Goal: Task Accomplishment & Management: Manage account settings

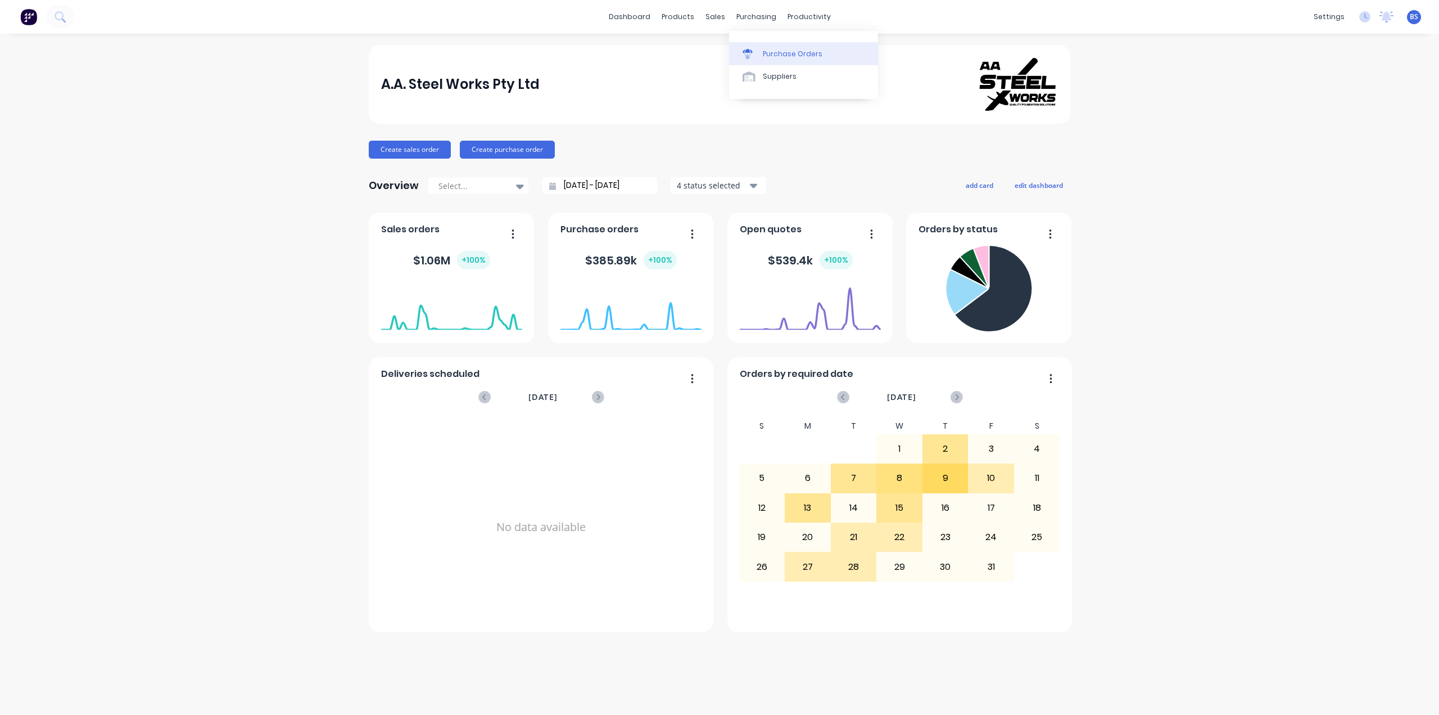
click at [776, 47] on link "Purchase Orders" at bounding box center [803, 53] width 149 height 22
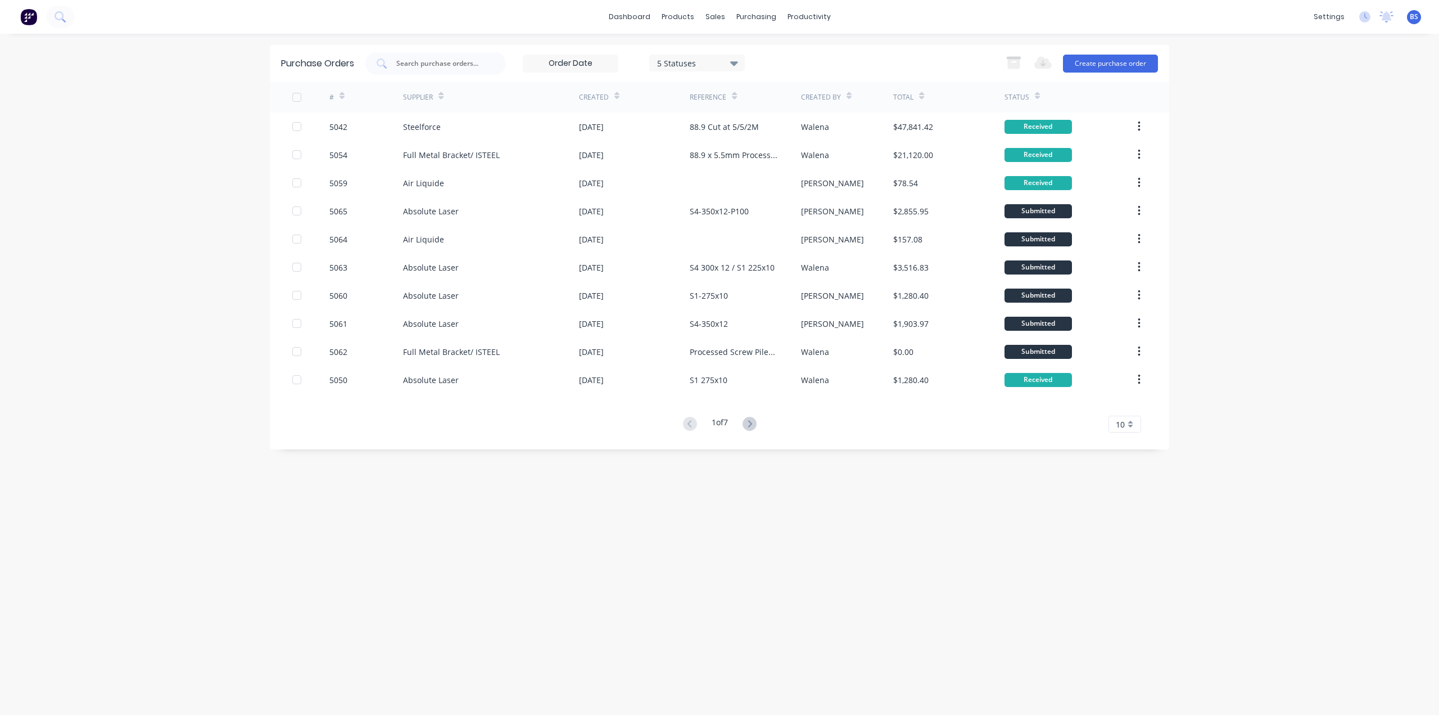
click at [612, 97] on div "Created" at bounding box center [599, 97] width 40 height 20
click at [593, 94] on div "Created" at bounding box center [594, 97] width 30 height 10
click at [478, 416] on div "1 of 7 10 5 10 15 20 25 30 35" at bounding box center [720, 424] width 900 height 16
click at [755, 421] on icon at bounding box center [750, 424] width 14 height 14
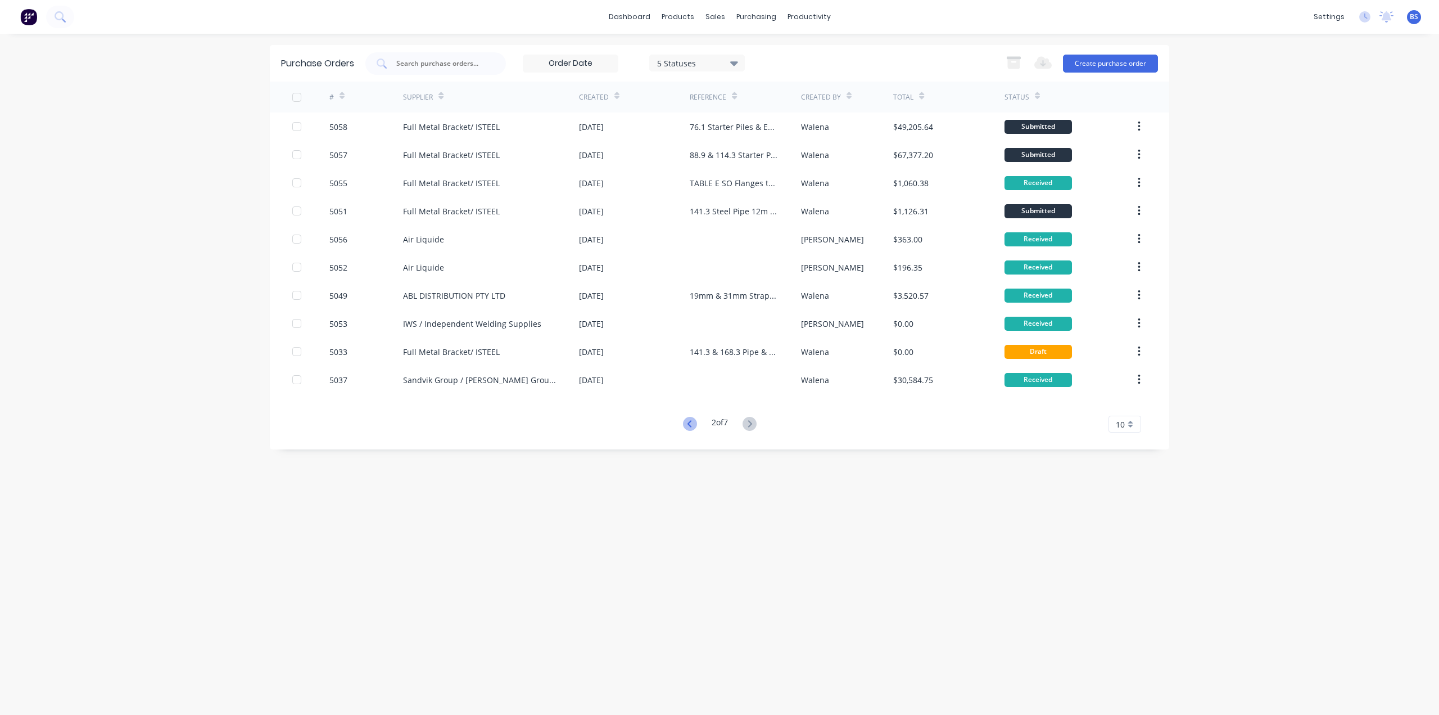
click at [690, 427] on icon at bounding box center [690, 424] width 14 height 14
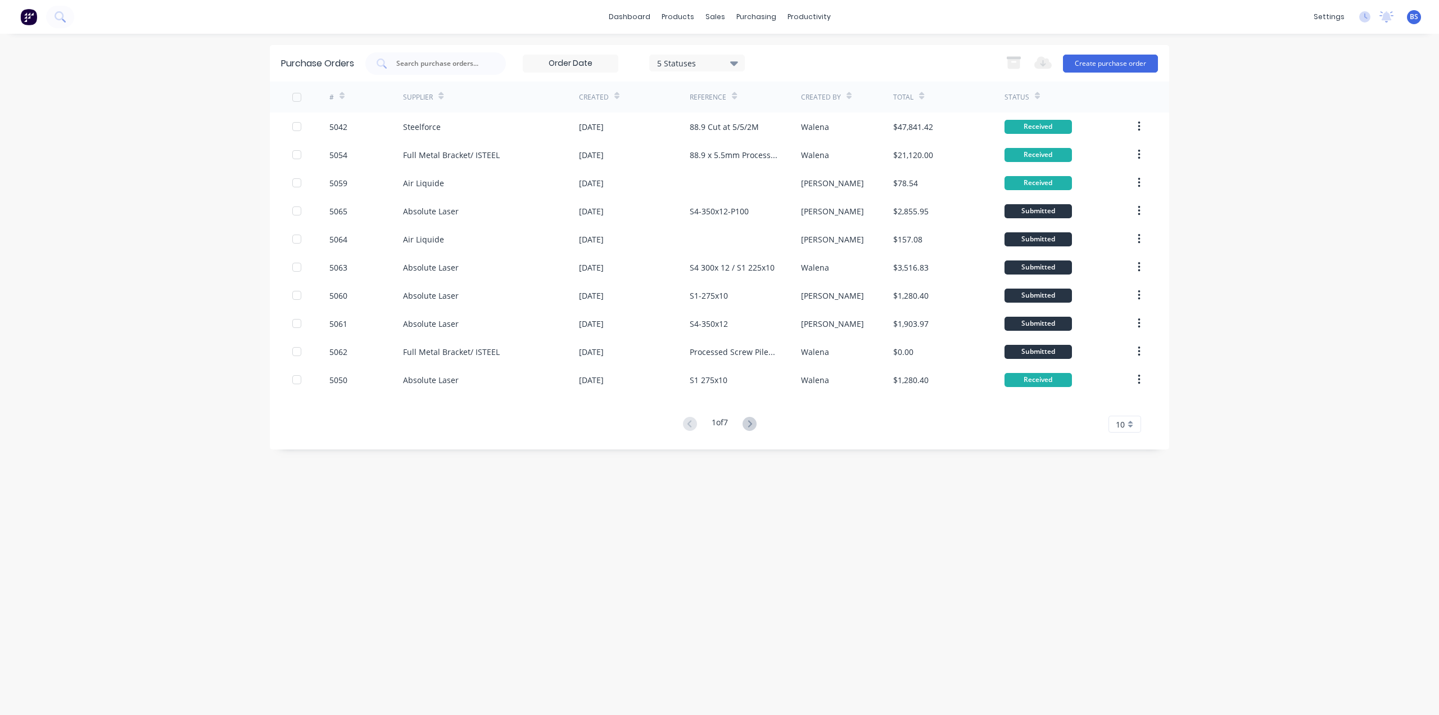
click at [568, 65] on input at bounding box center [570, 63] width 94 height 17
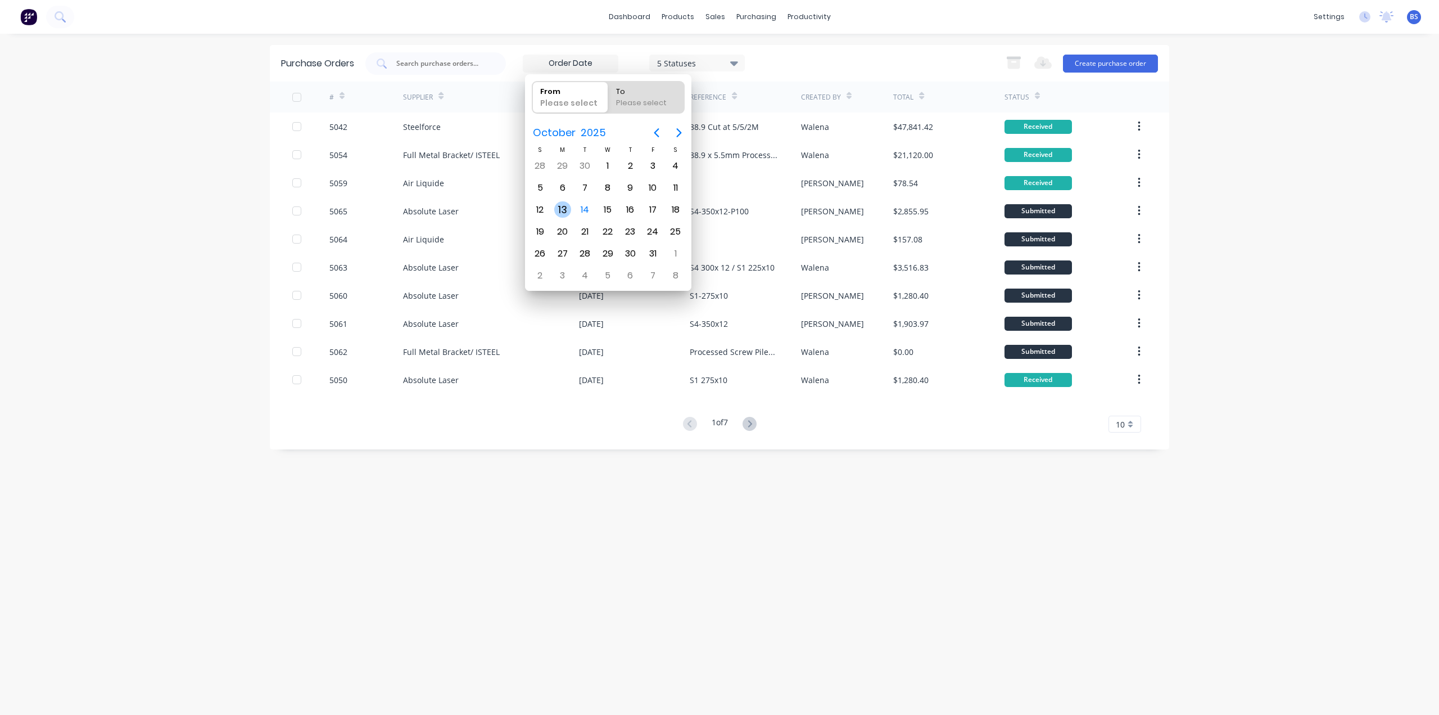
click at [557, 209] on div "13" at bounding box center [562, 209] width 17 height 17
type input "[DATE]"
radio input "false"
radio input "true"
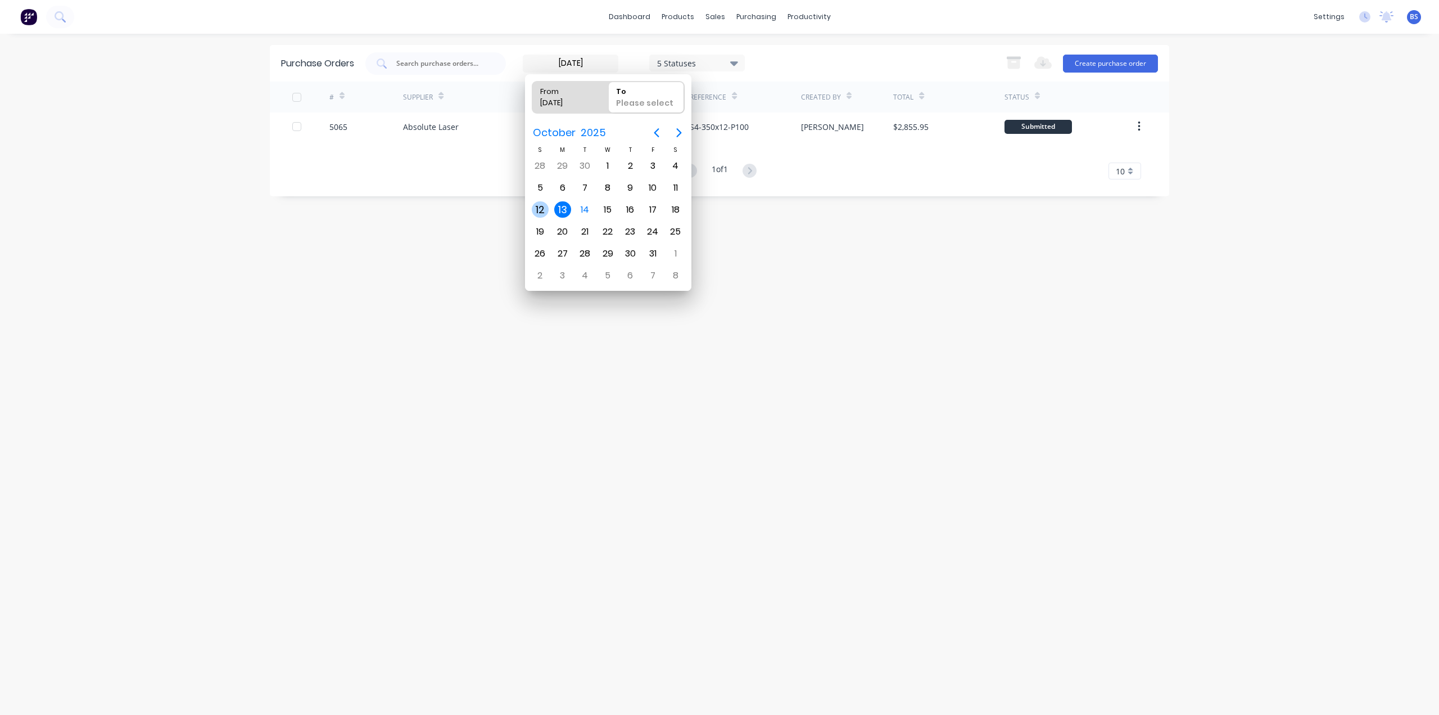
click at [543, 211] on div "12" at bounding box center [540, 209] width 17 height 17
click at [674, 184] on div "11" at bounding box center [675, 187] width 17 height 17
click at [649, 192] on div "10" at bounding box center [652, 187] width 17 height 17
click at [630, 184] on div "9" at bounding box center [630, 187] width 17 height 17
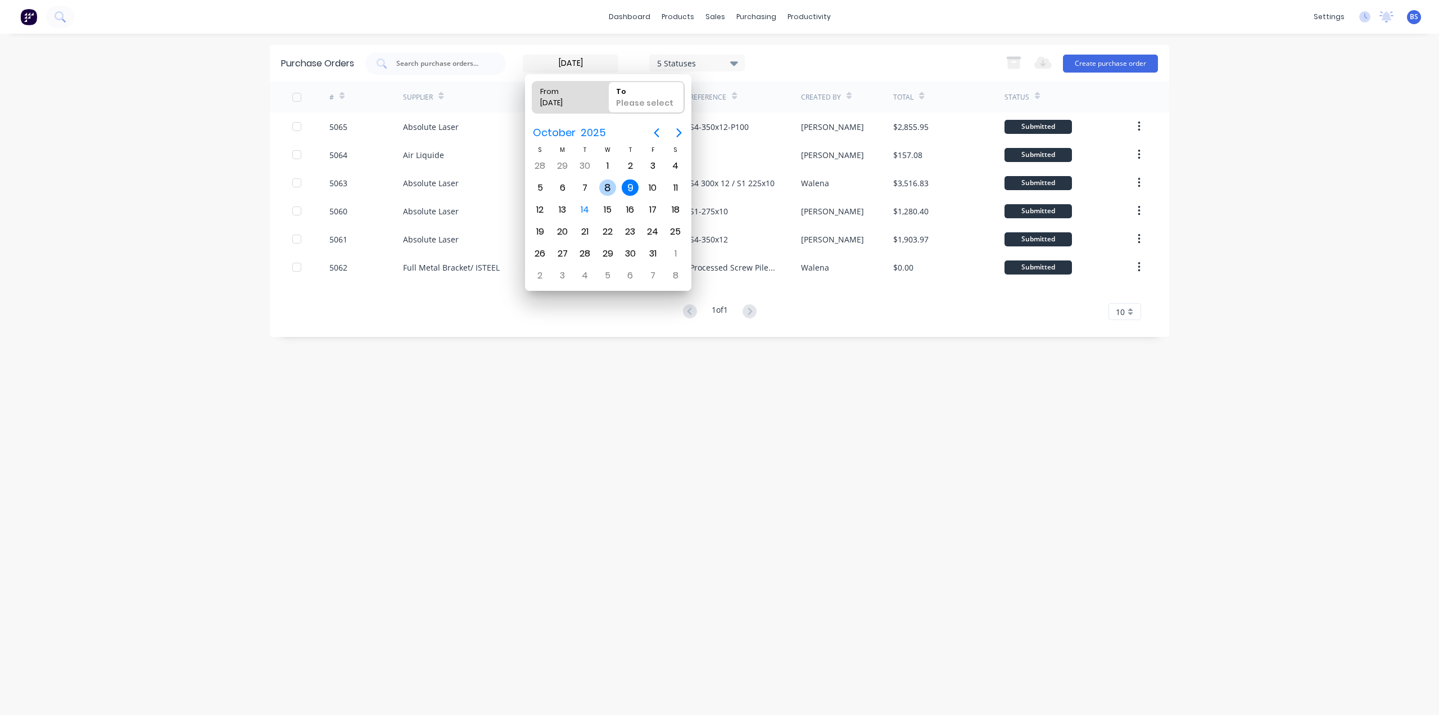
click at [602, 184] on div "8" at bounding box center [607, 187] width 17 height 17
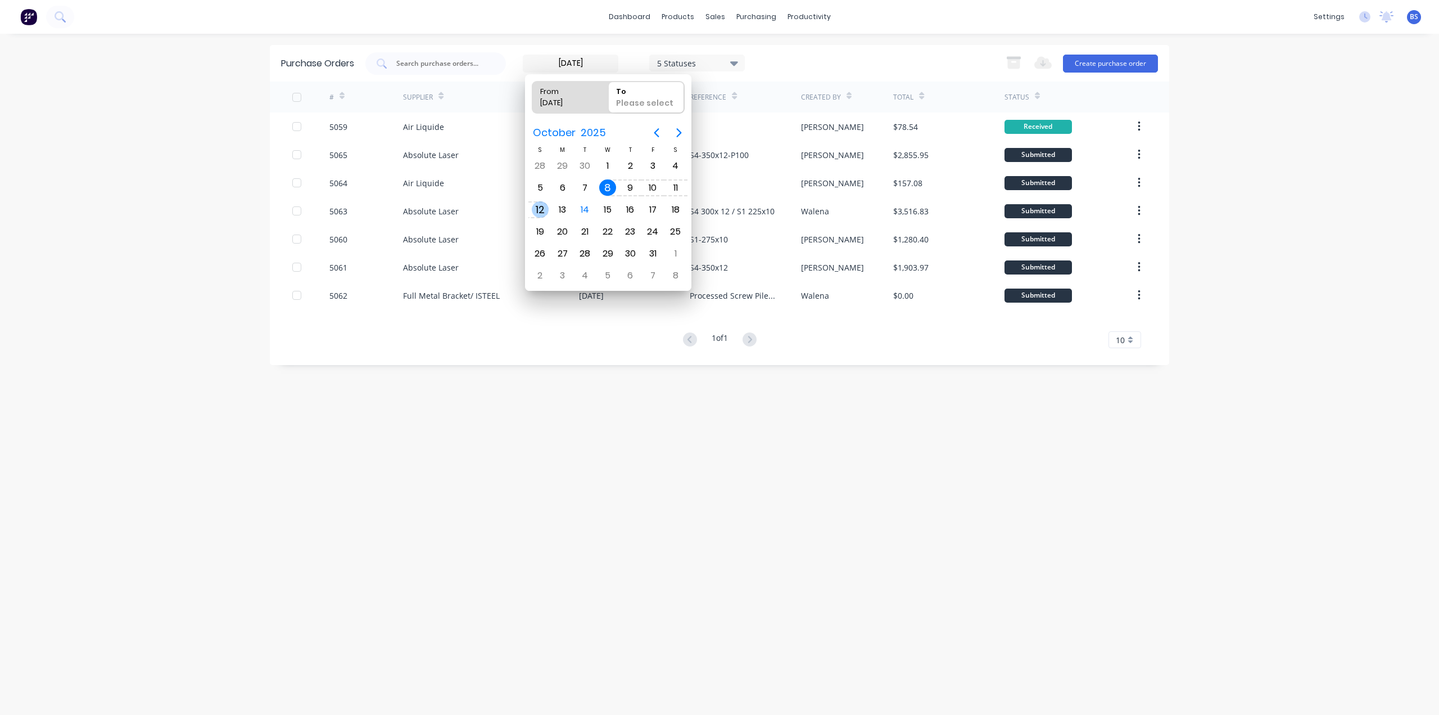
click at [541, 211] on div "12" at bounding box center [540, 209] width 17 height 17
type input "08/10/25 - 12/10/25"
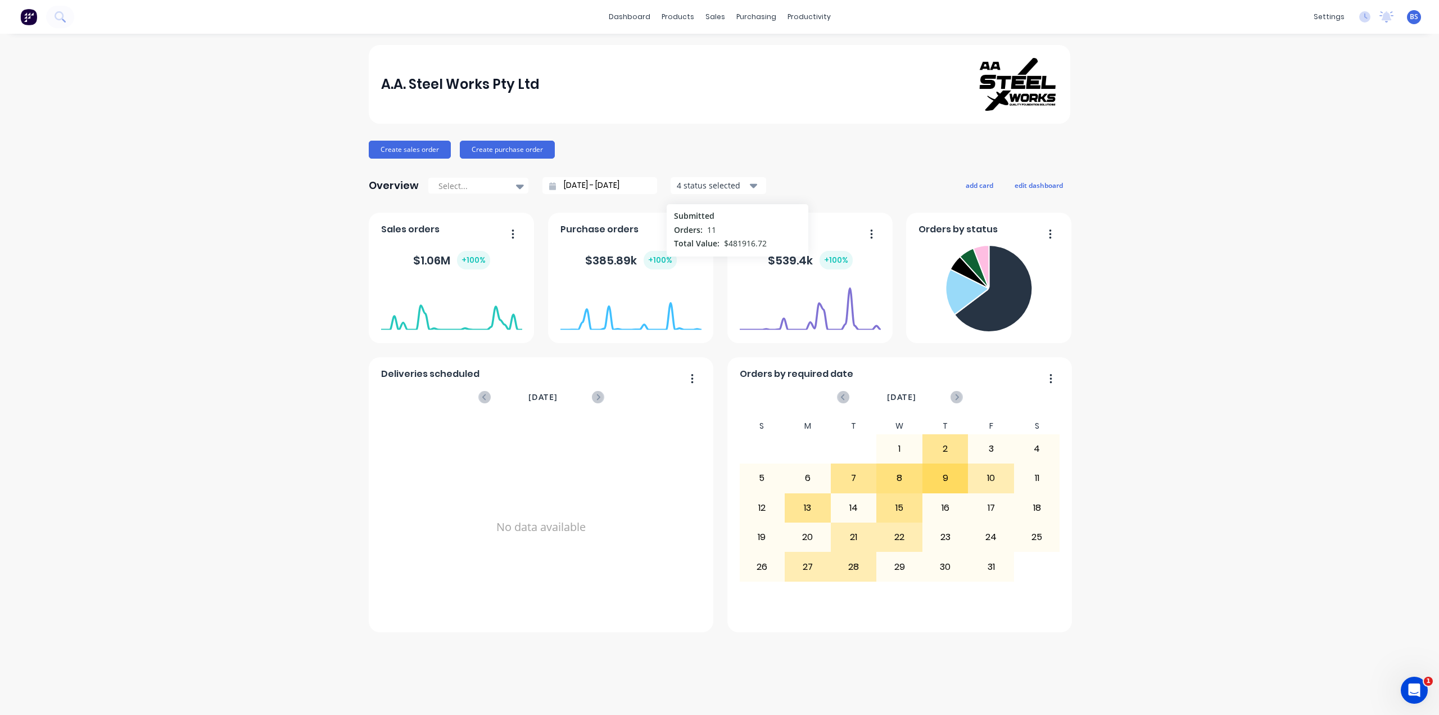
click at [1264, 234] on div "A.A. Steel Works Pty Ltd Create sales order Create purchase order Overview Sele…" at bounding box center [719, 374] width 1439 height 658
click at [751, 71] on link "Customers" at bounding box center [774, 76] width 149 height 22
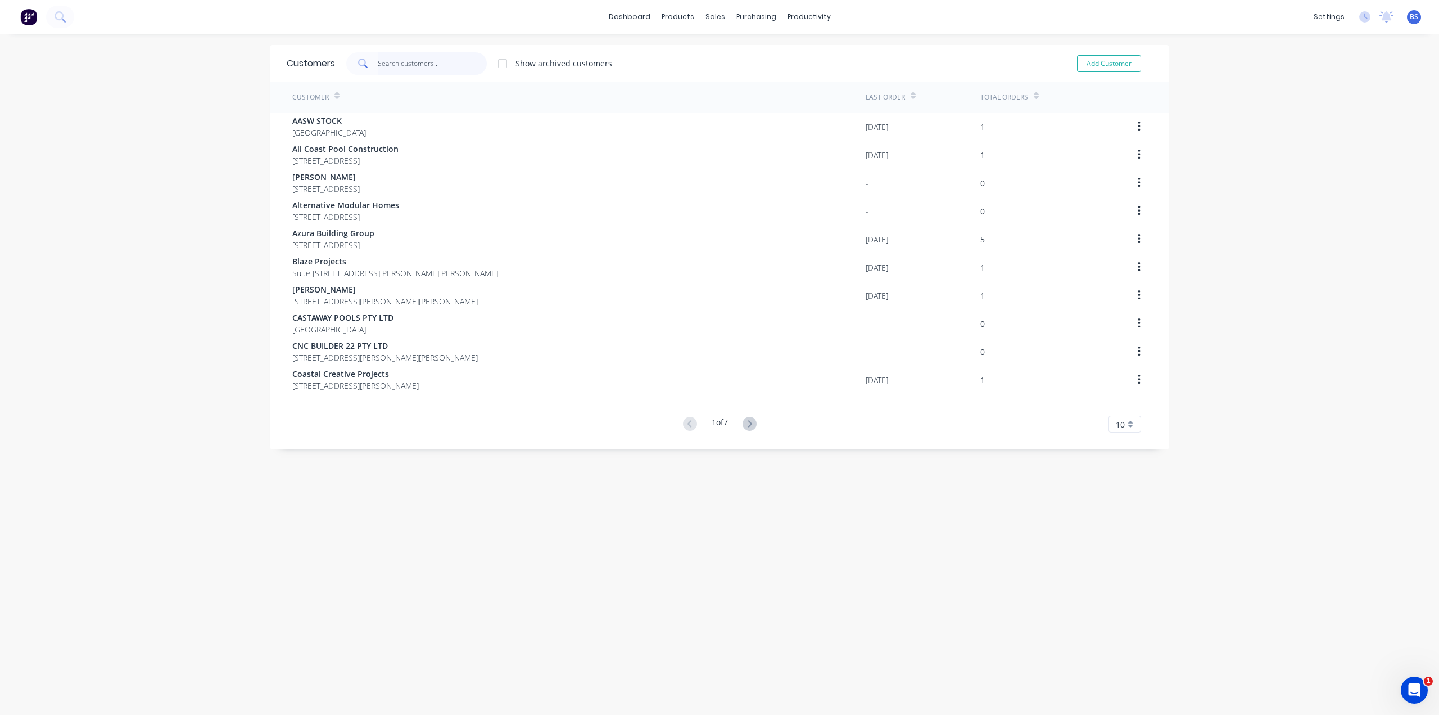
click at [444, 70] on input "text" at bounding box center [433, 63] width 110 height 22
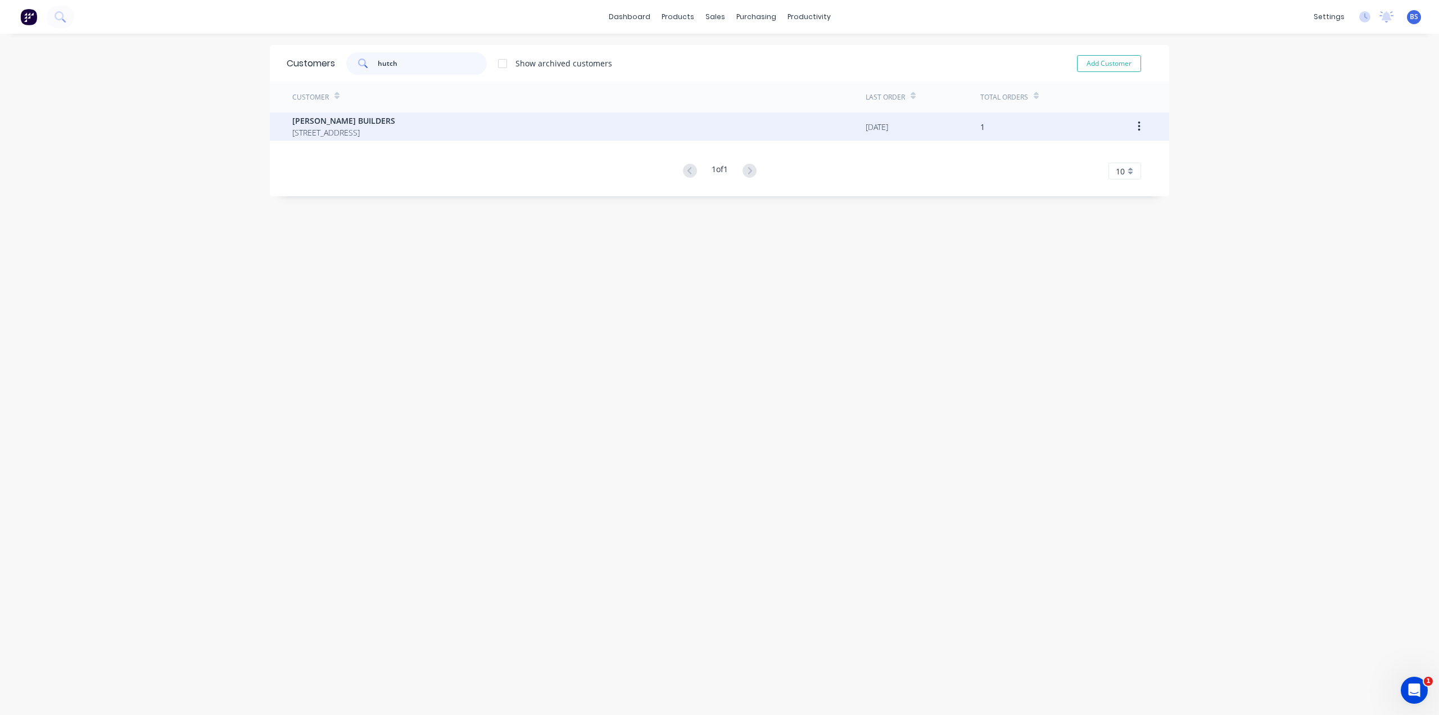
type input "hutch"
click at [379, 123] on span "[PERSON_NAME] BUILDERS" at bounding box center [343, 121] width 103 height 12
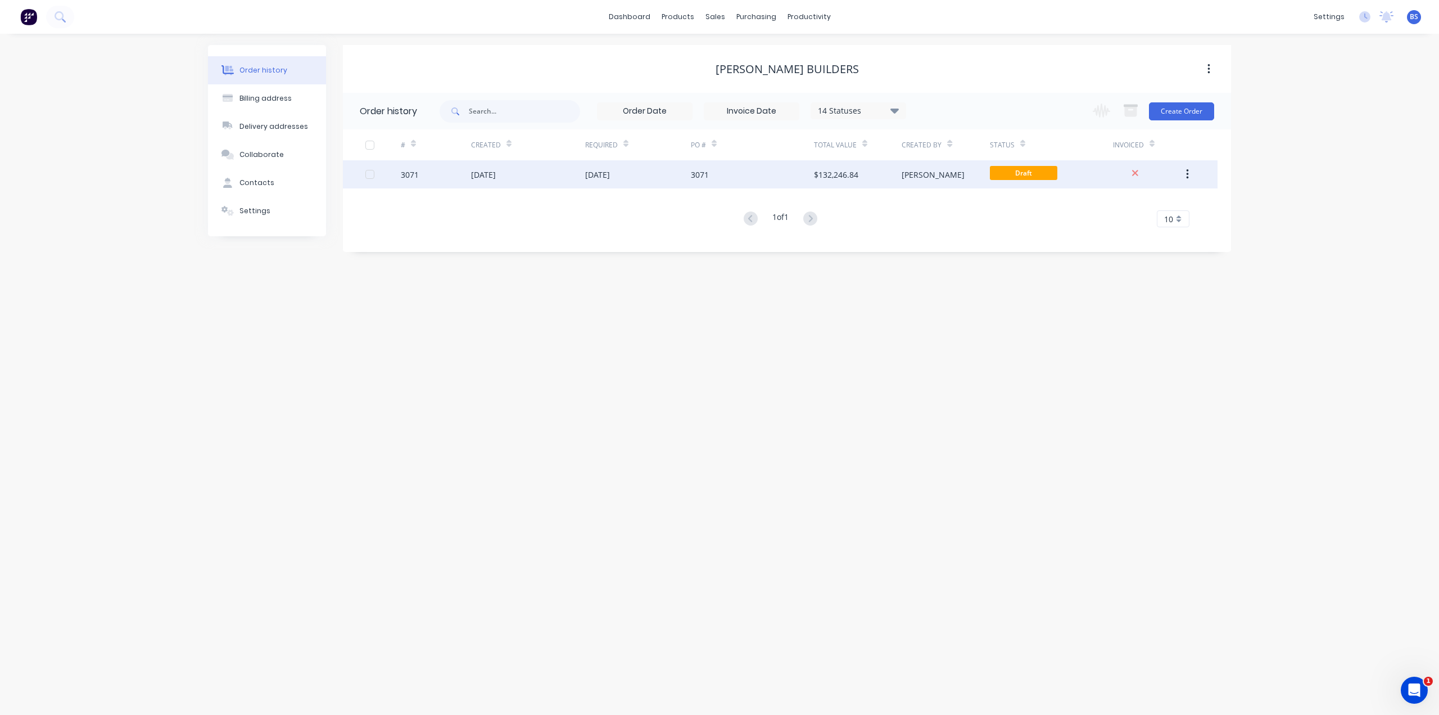
click at [796, 169] on div "3071" at bounding box center [752, 174] width 123 height 28
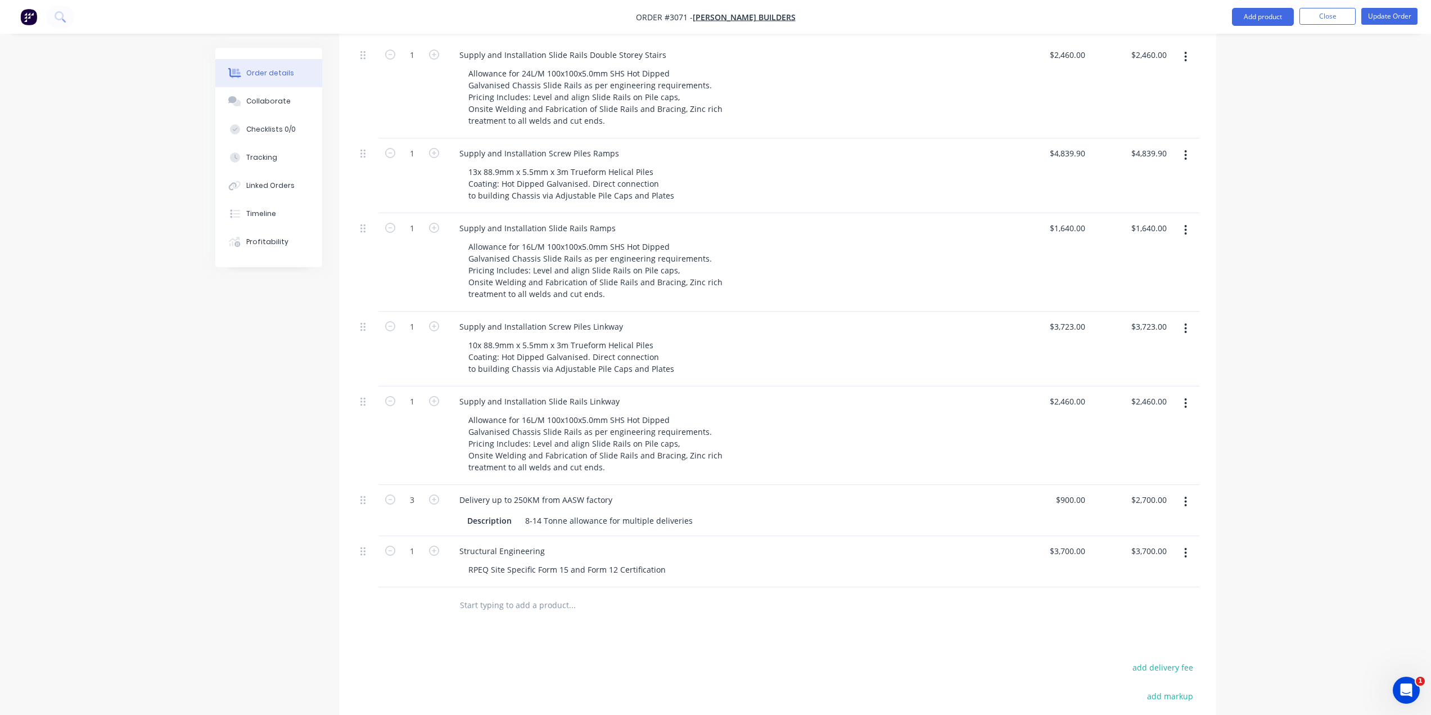
scroll to position [1459, 0]
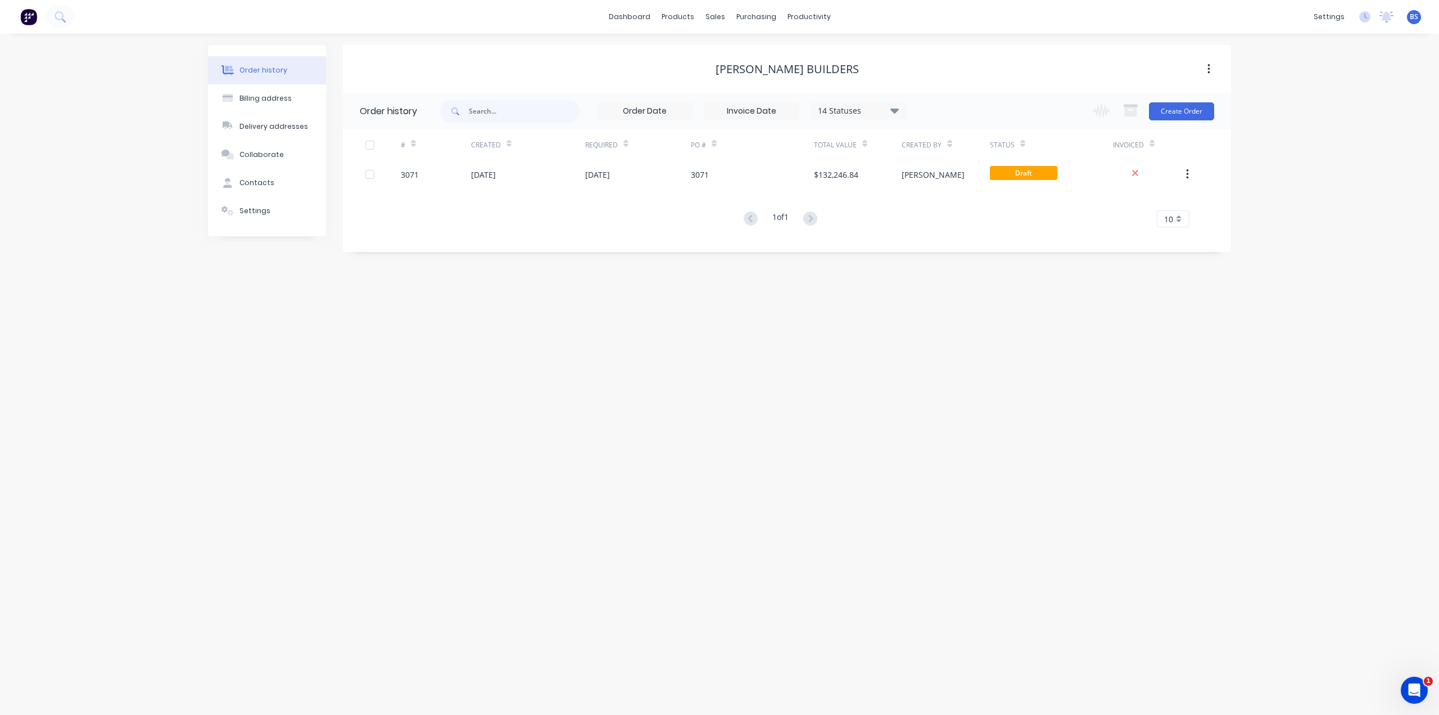
click at [805, 392] on div "Order history Billing address Delivery addresses Collaborate Contacts Settings …" at bounding box center [719, 374] width 1439 height 681
click at [759, 52] on div at bounding box center [751, 54] width 17 height 10
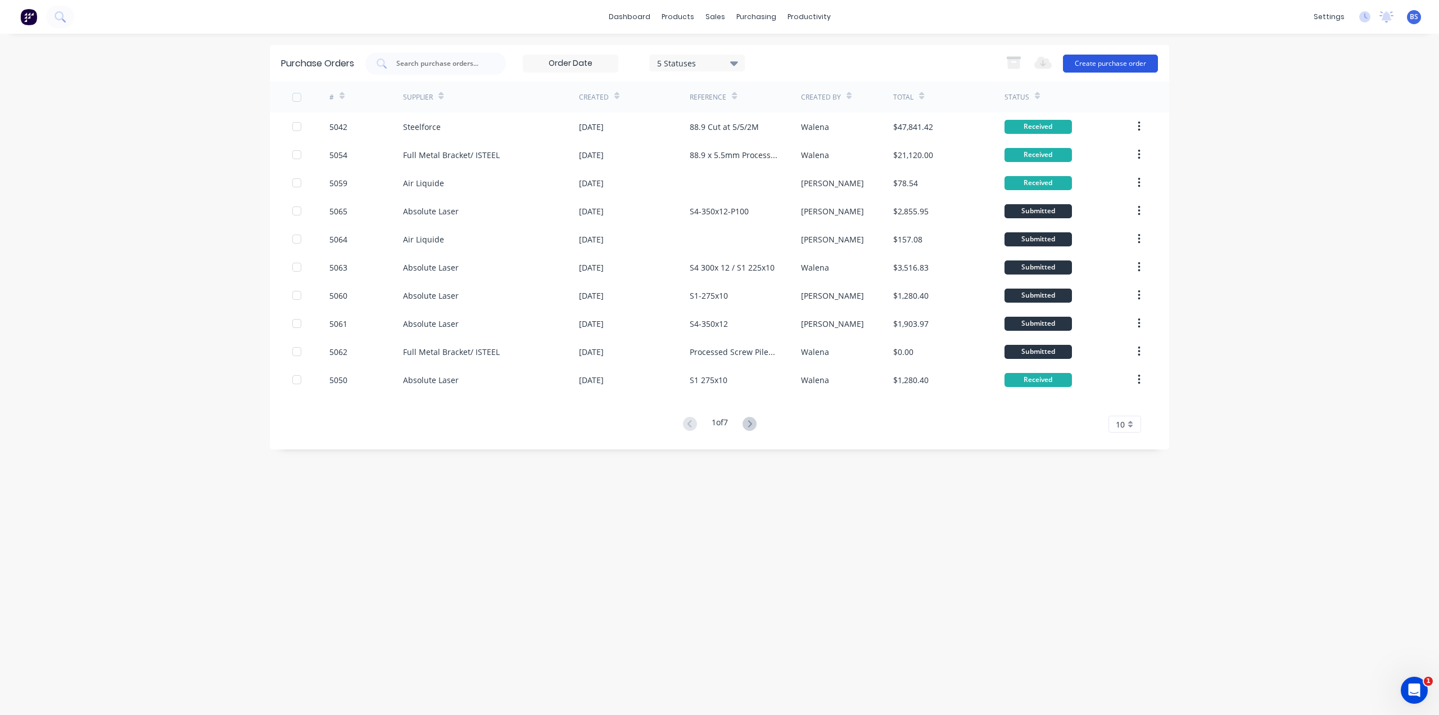
click at [1075, 60] on button "Create purchase order" at bounding box center [1110, 64] width 95 height 18
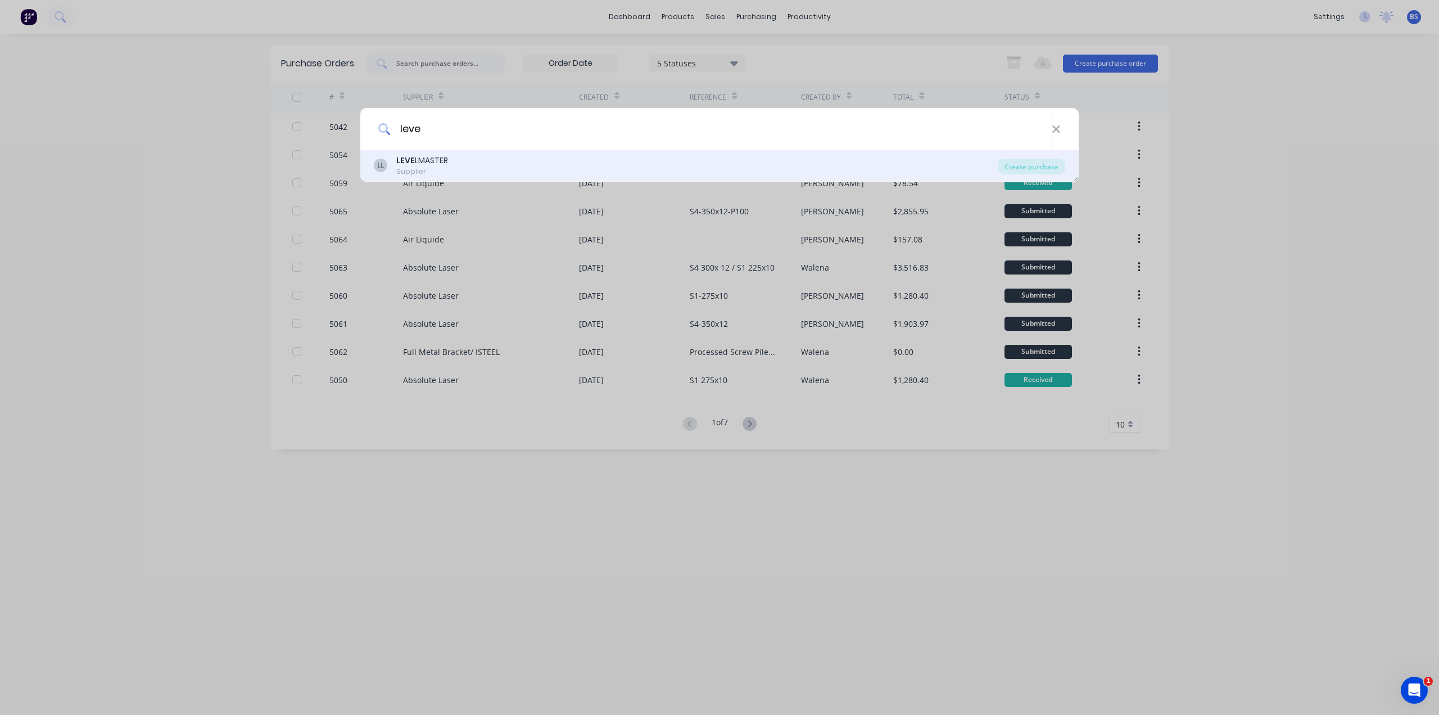
type input "leve"
click at [436, 160] on div "LEVE LMASTER" at bounding box center [422, 161] width 52 height 12
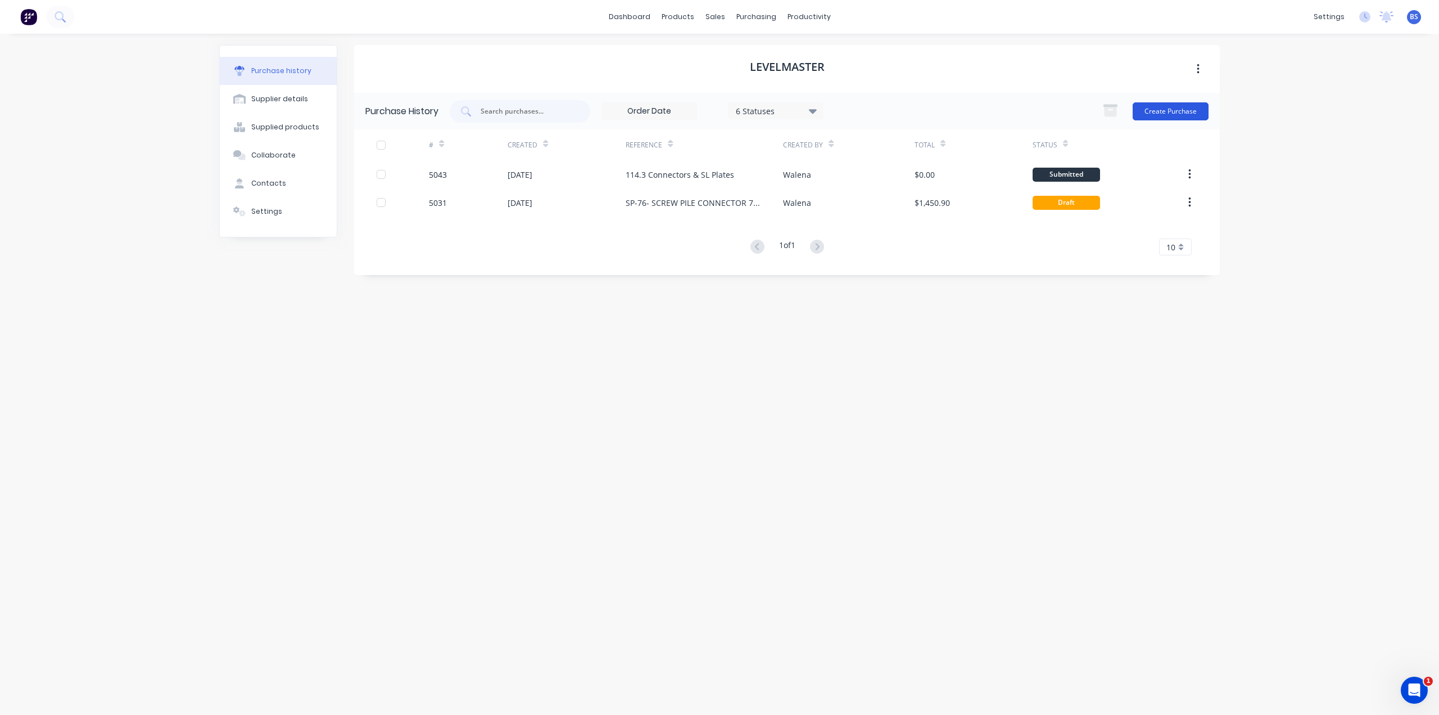
click at [1168, 116] on button "Create Purchase" at bounding box center [1171, 111] width 76 height 18
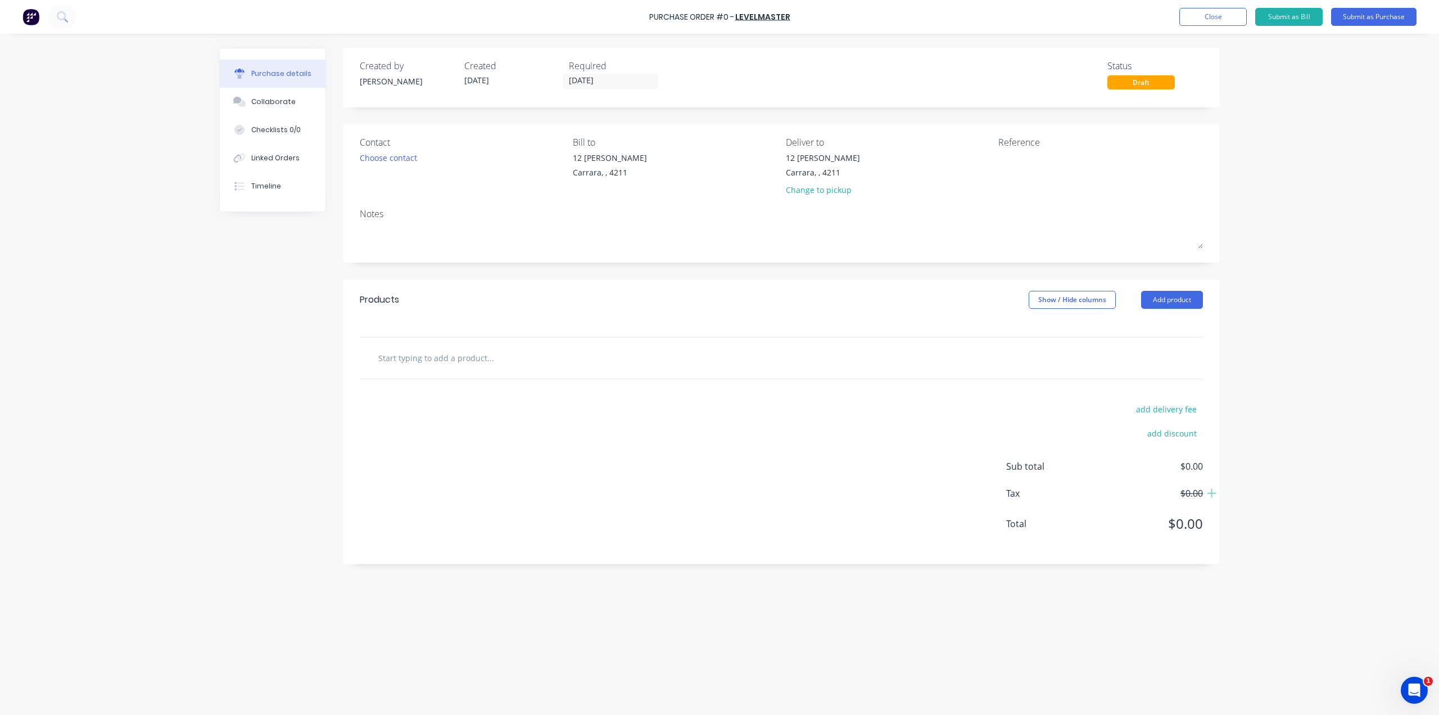
click at [472, 356] on input "text" at bounding box center [490, 357] width 225 height 22
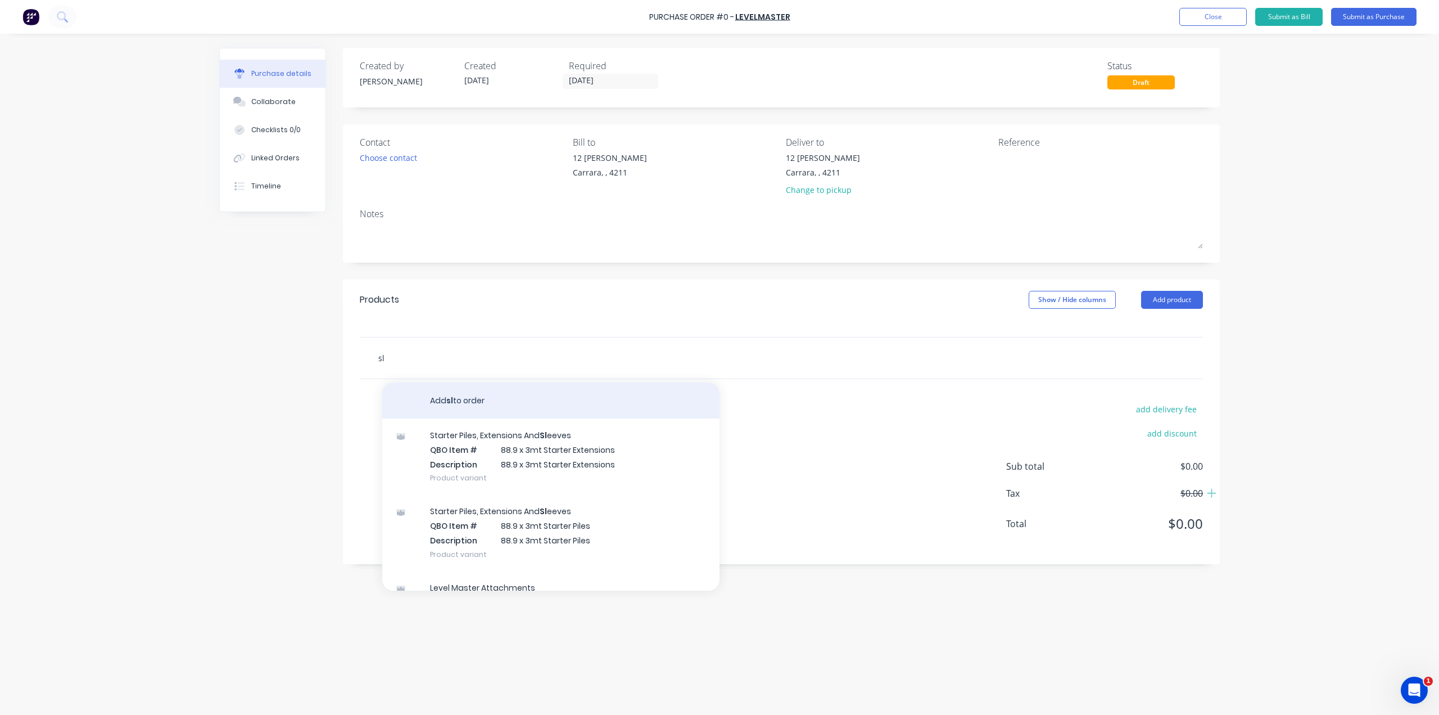
type input "s"
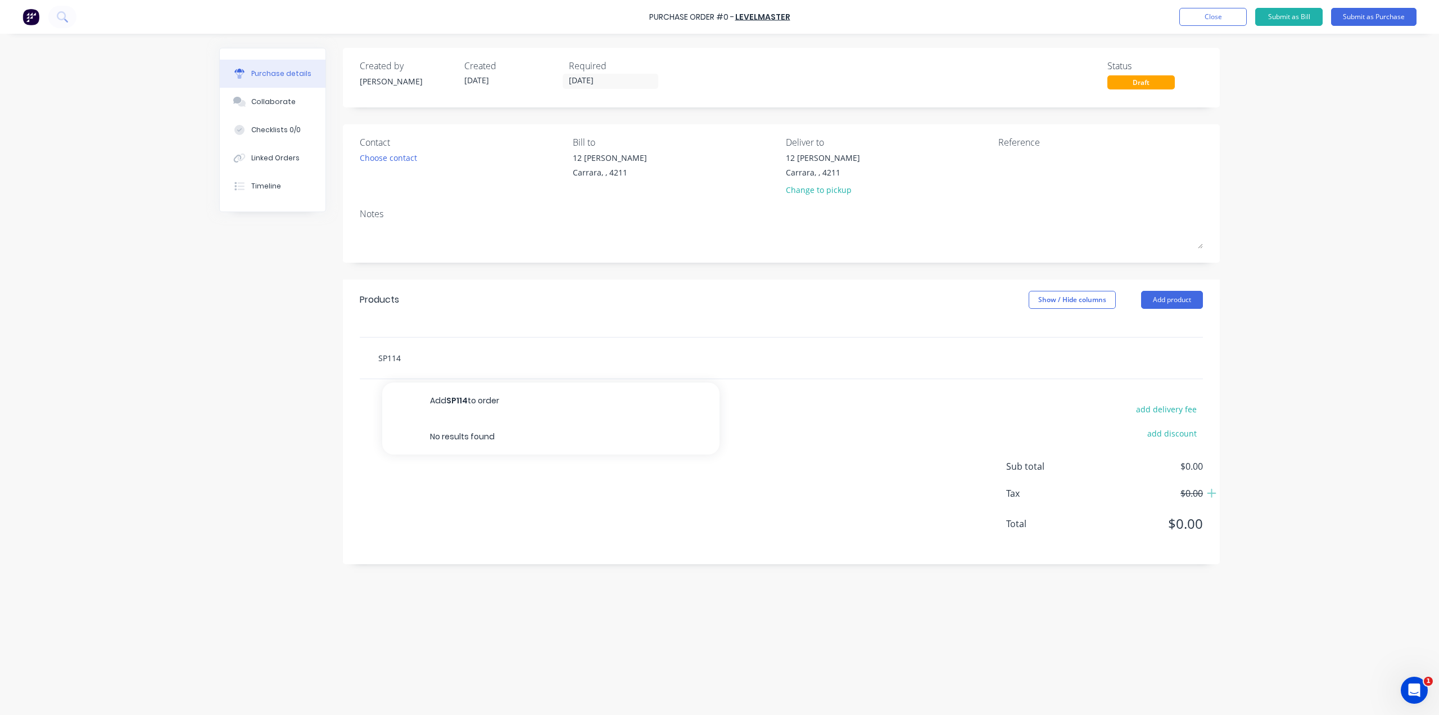
type input "SP114"
click at [533, 498] on div "add delivery fee add discount Sub total $0.00 Tax $0.00 Total $0.00" at bounding box center [781, 471] width 877 height 185
drag, startPoint x: 446, startPoint y: 359, endPoint x: 188, endPoint y: 350, distance: 257.6
click at [188, 350] on div "Purchase Order #0 - LEVELMASTER Add product Close Submit as Bill Submit as Purc…" at bounding box center [719, 357] width 1439 height 715
click at [1177, 301] on button "Add product" at bounding box center [1172, 300] width 62 height 18
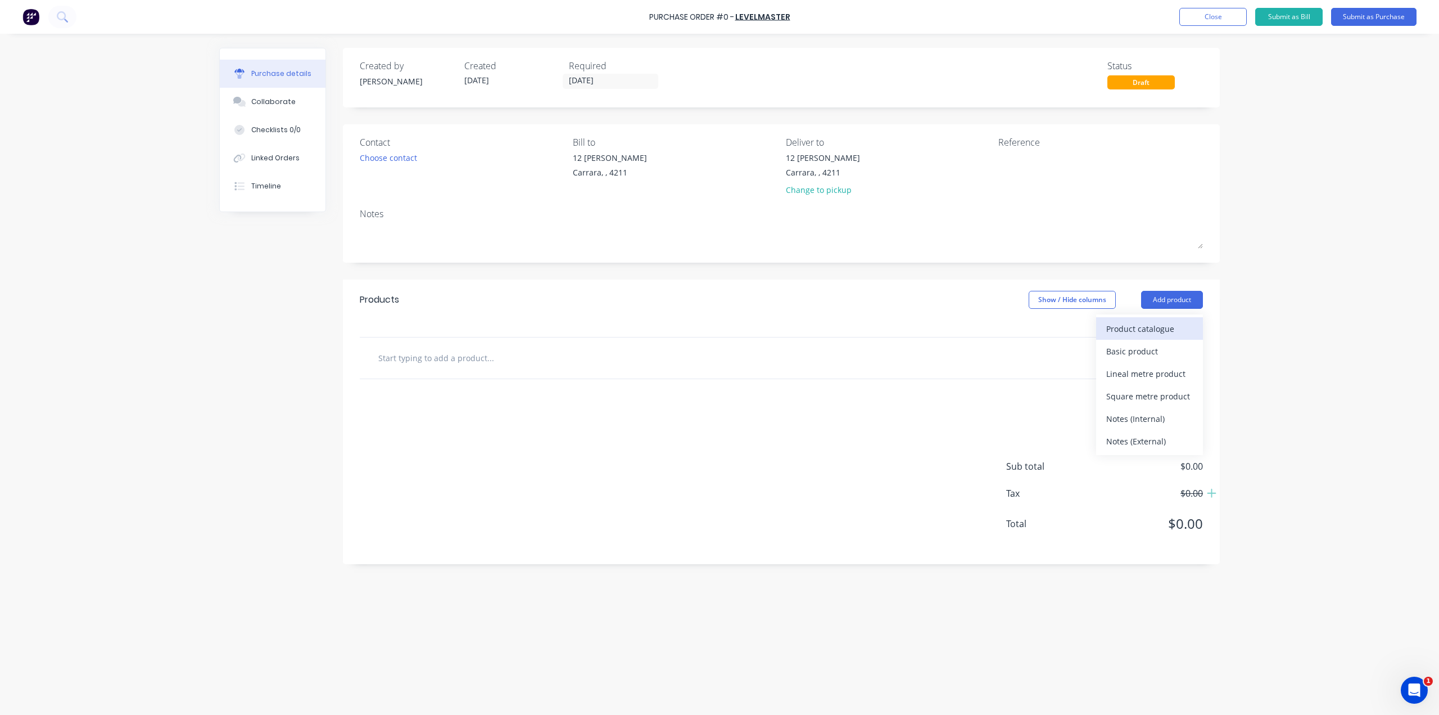
click at [1176, 323] on div "Product catalogue" at bounding box center [1149, 328] width 87 height 16
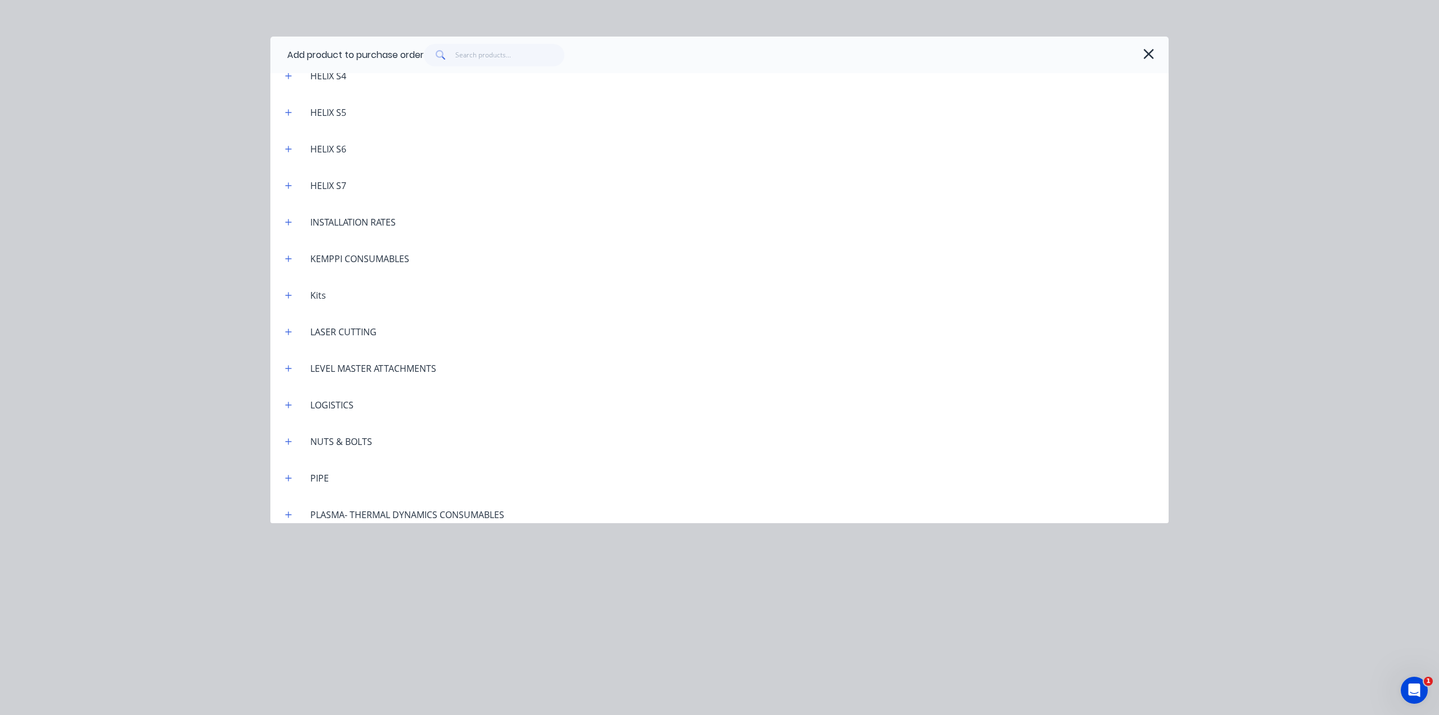
scroll to position [731, 0]
click at [290, 295] on icon "button" at bounding box center [288, 294] width 7 height 8
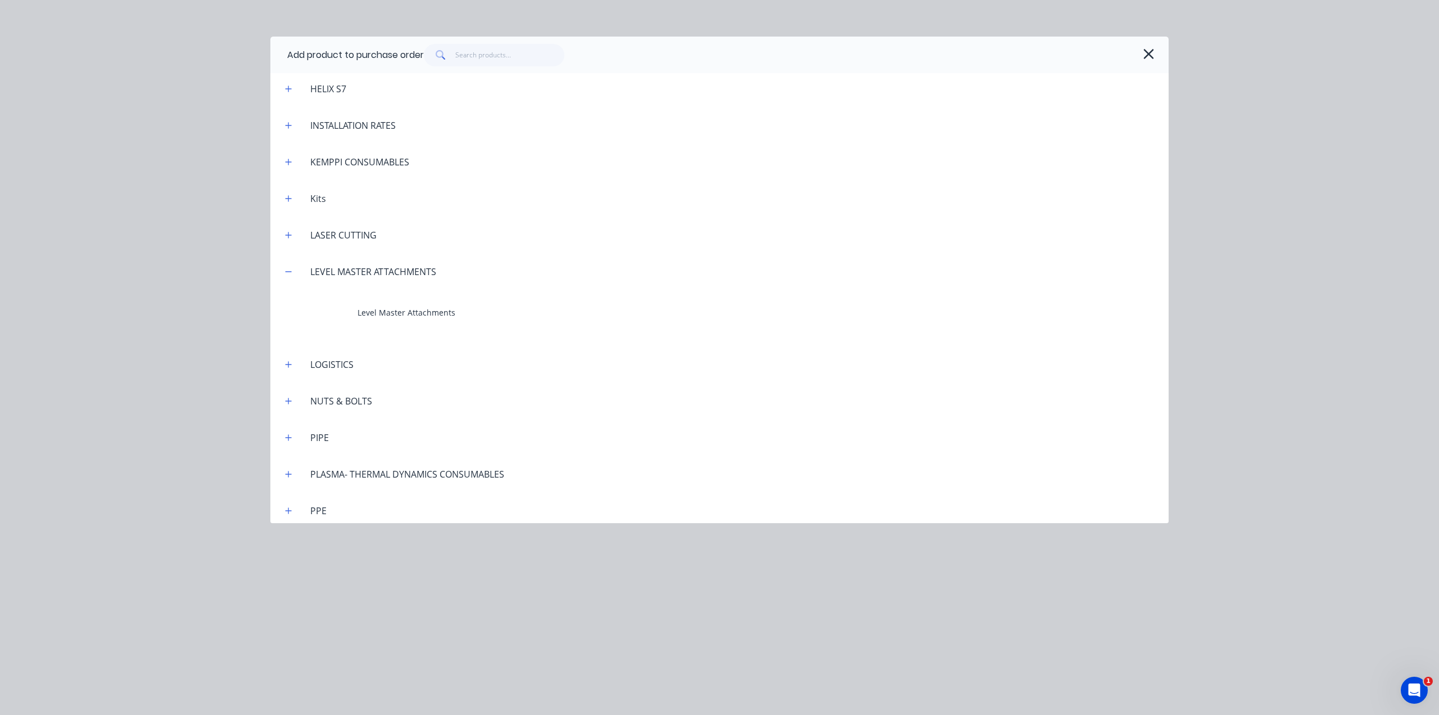
scroll to position [843, 0]
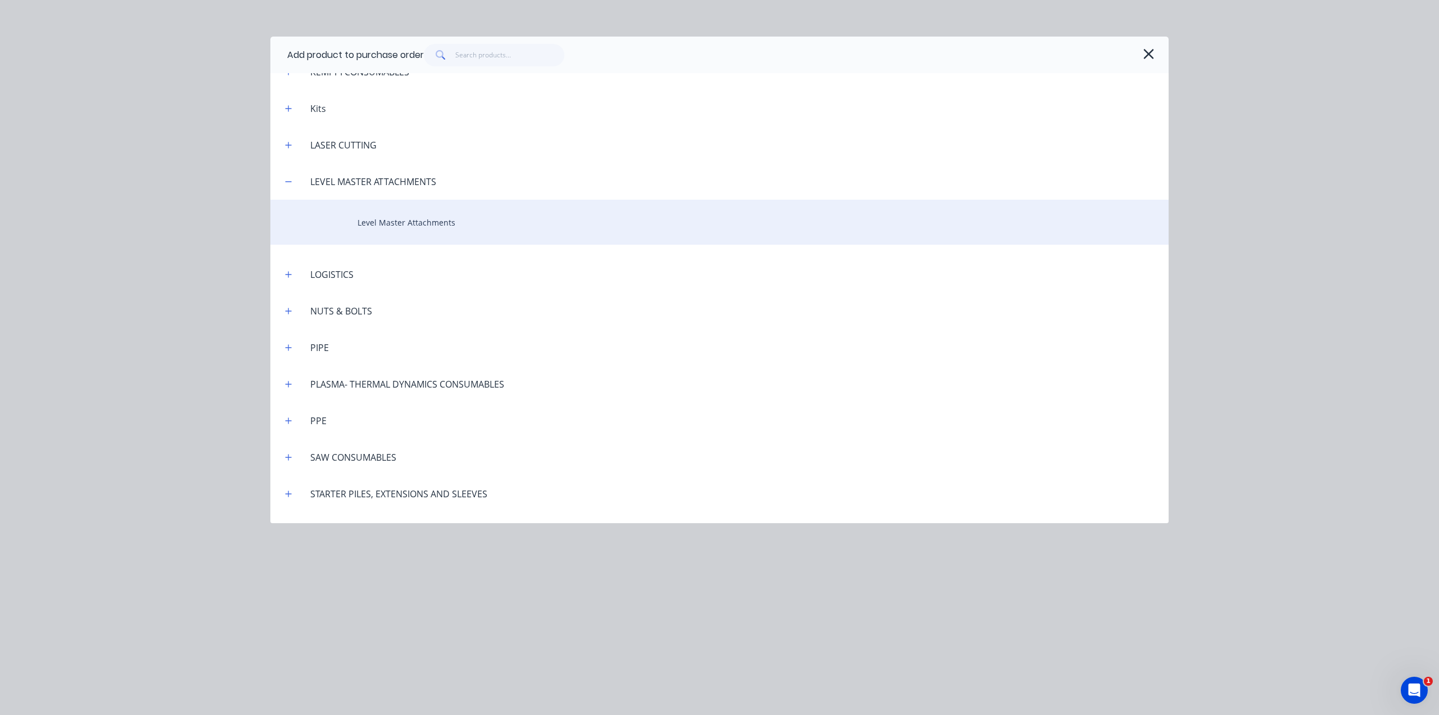
click at [435, 220] on div "Level Master Attachments" at bounding box center [719, 222] width 898 height 45
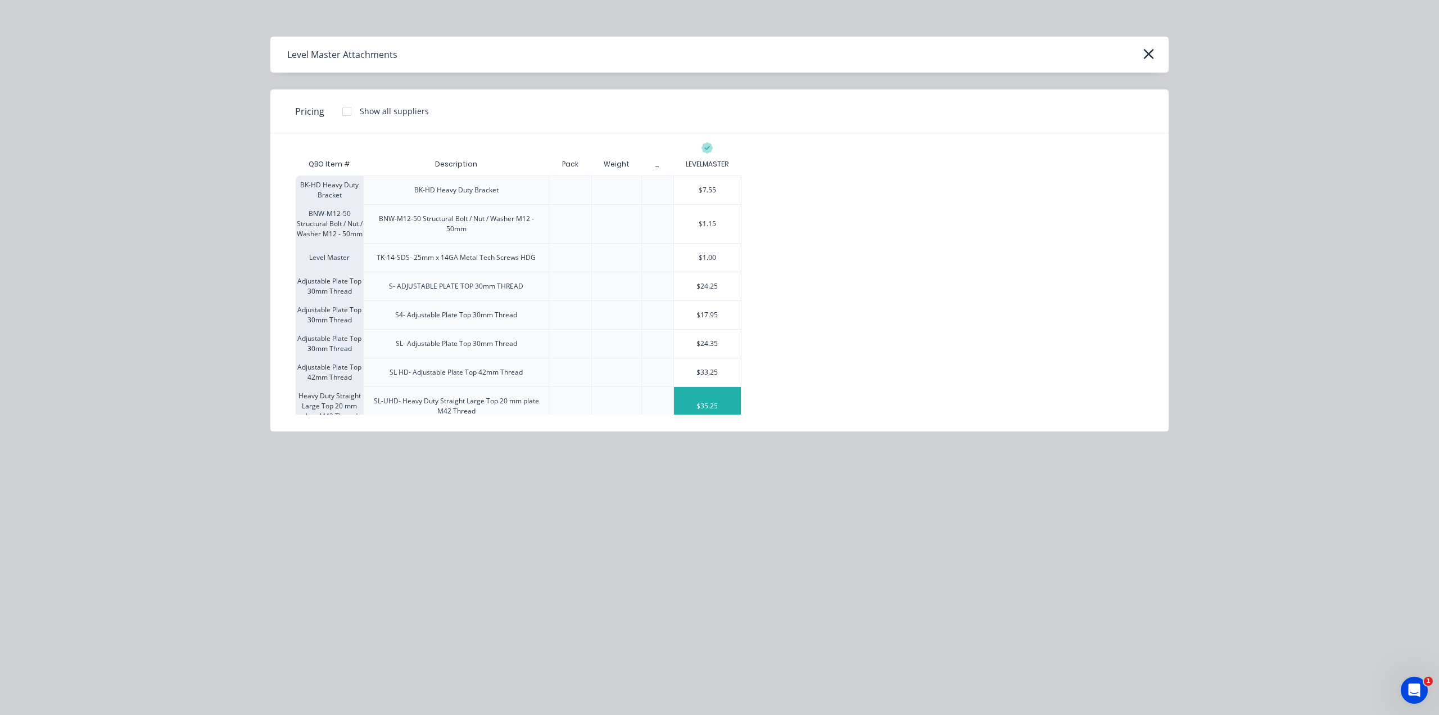
click at [694, 405] on div "$35.25" at bounding box center [707, 406] width 67 height 38
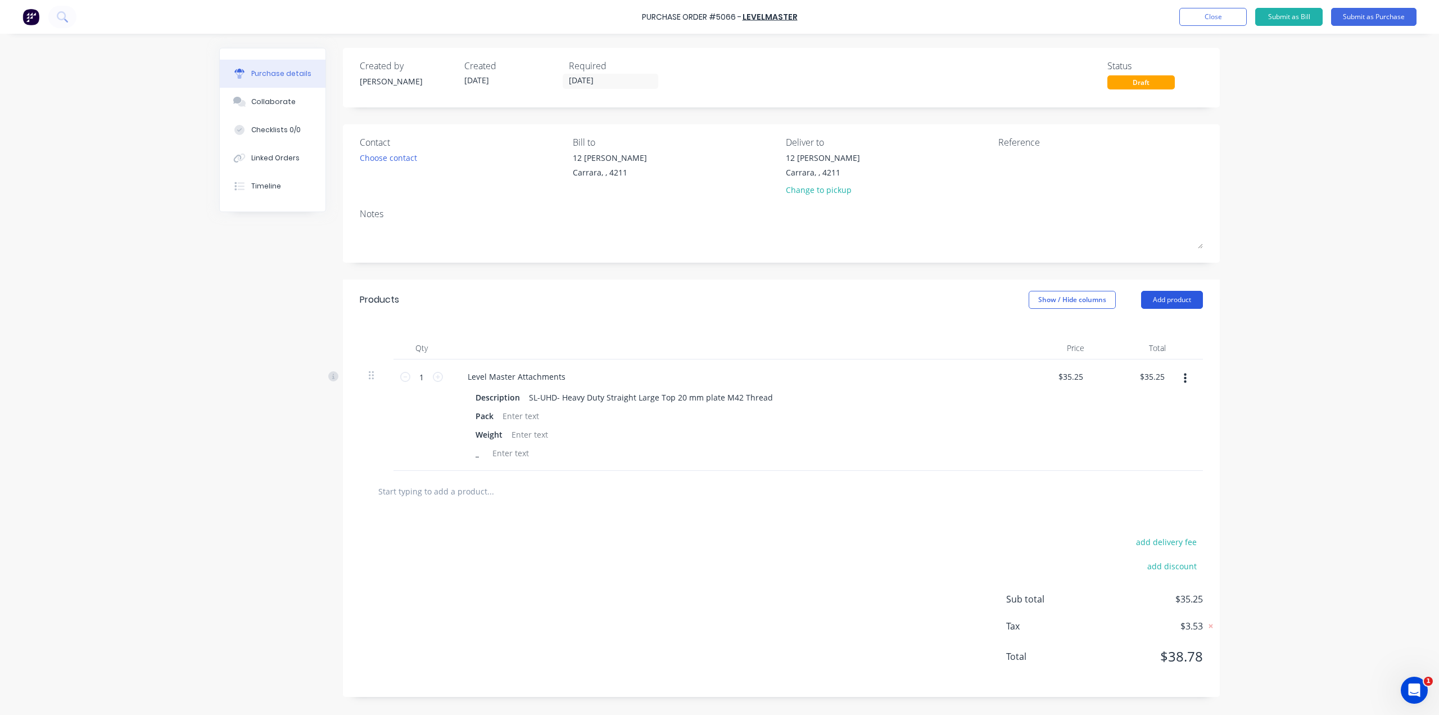
click at [1185, 302] on button "Add product" at bounding box center [1172, 300] width 62 height 18
click at [1123, 331] on div "Product catalogue" at bounding box center [1149, 328] width 87 height 16
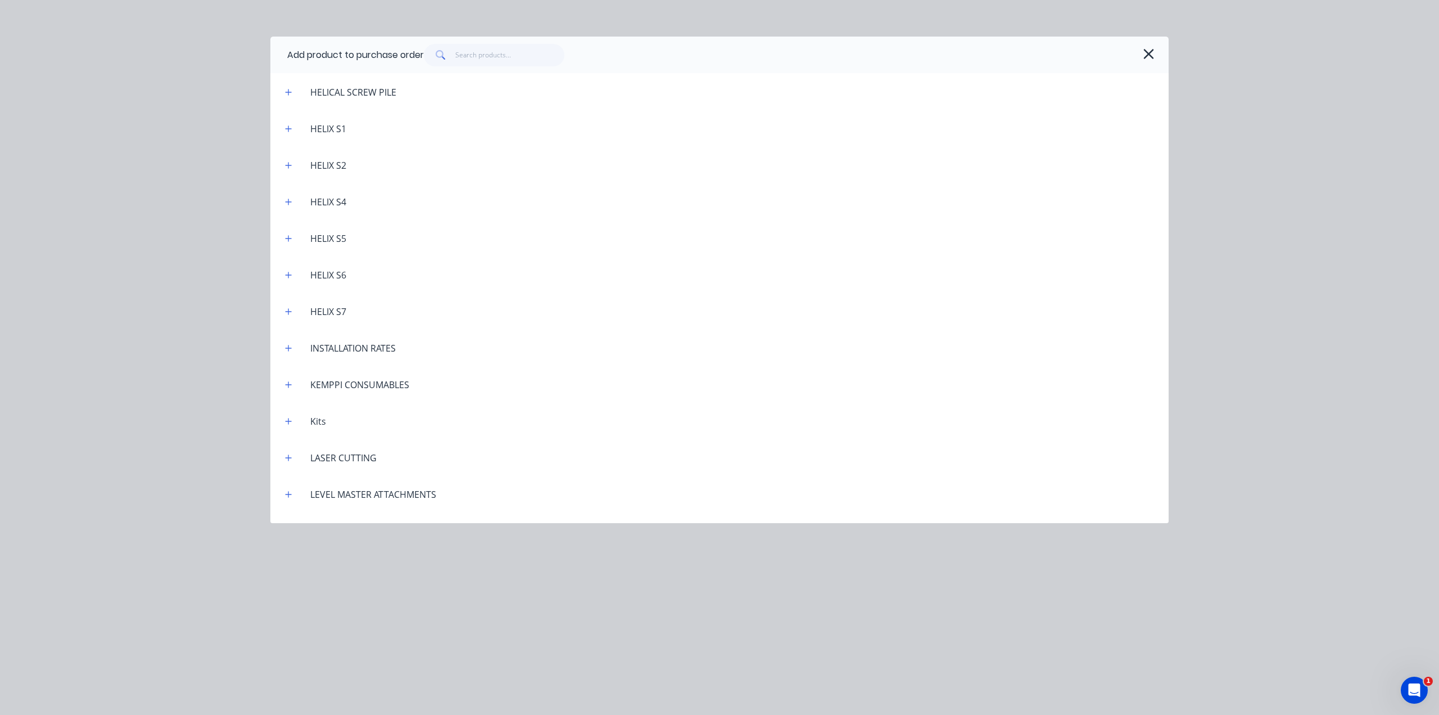
scroll to position [618, 0]
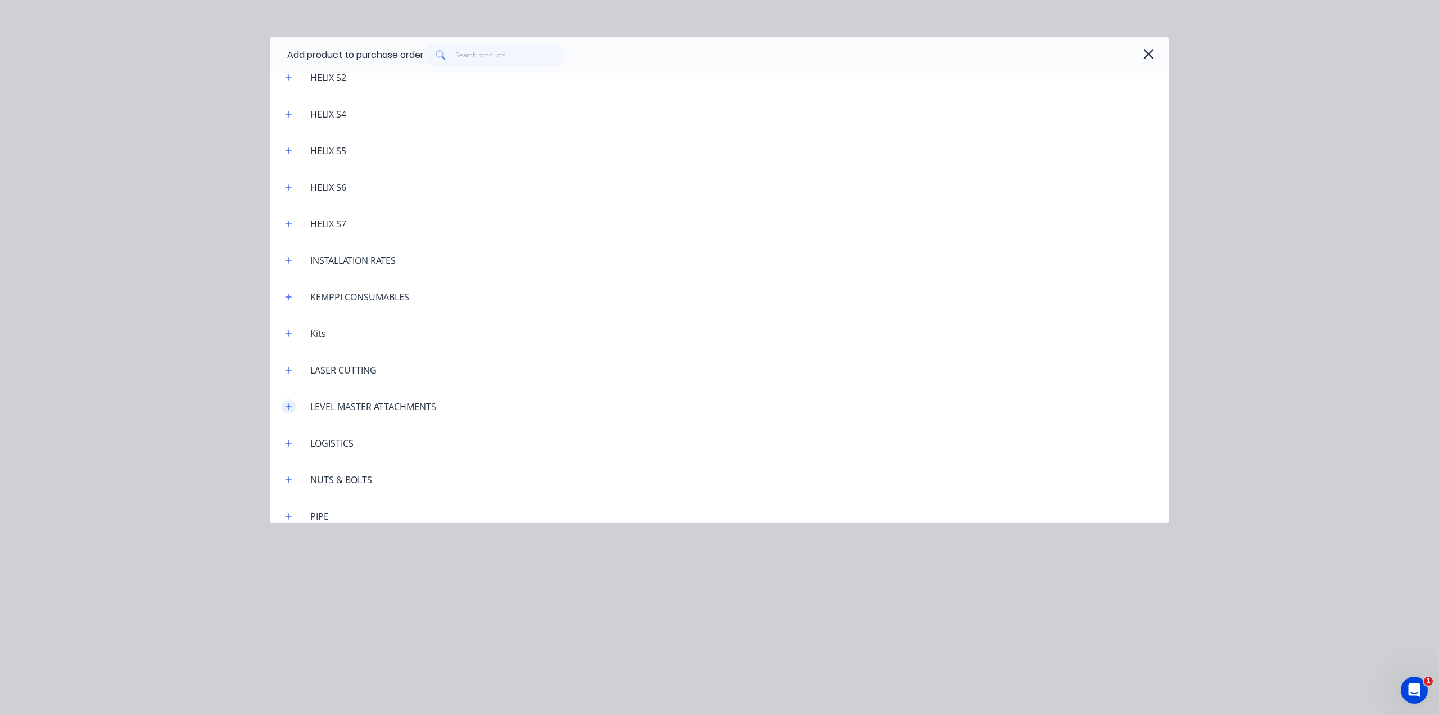
click at [286, 408] on icon "button" at bounding box center [288, 407] width 7 height 8
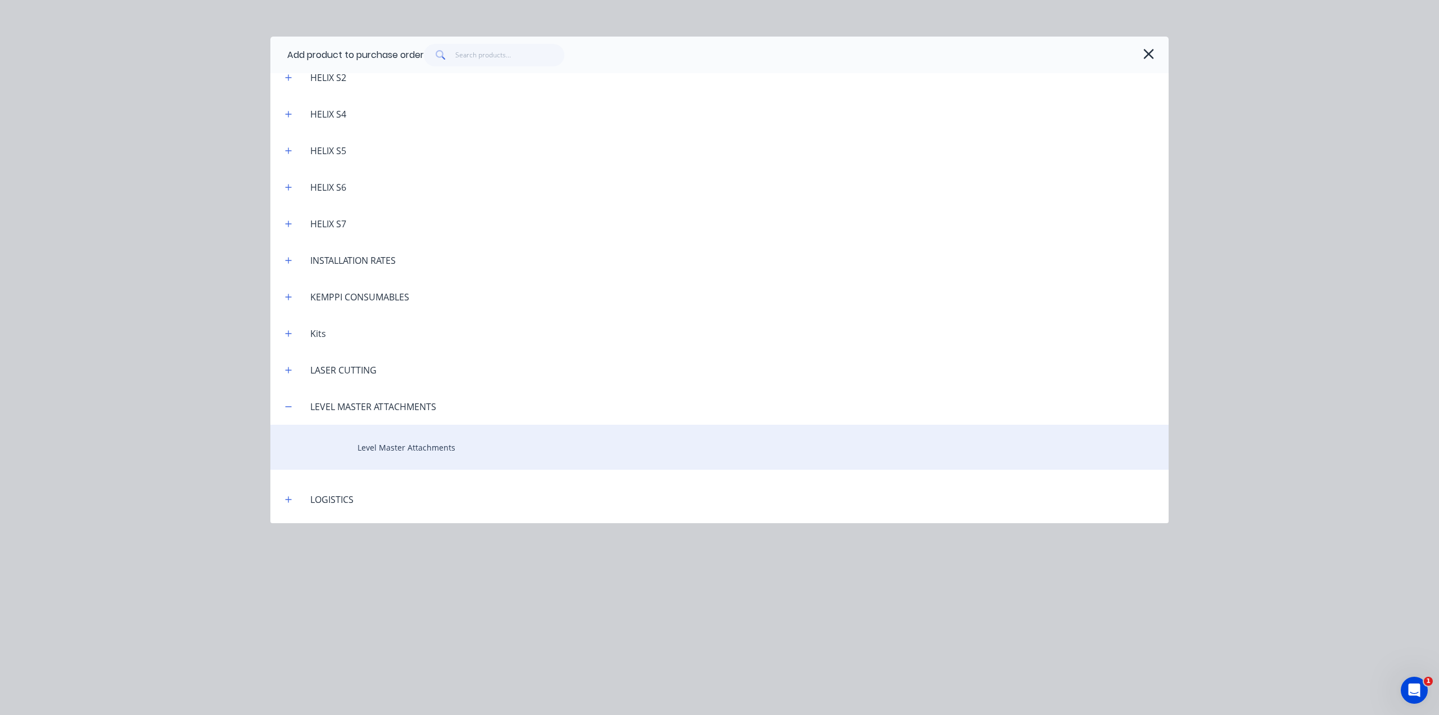
click at [388, 454] on div "Level Master Attachments" at bounding box center [719, 446] width 898 height 45
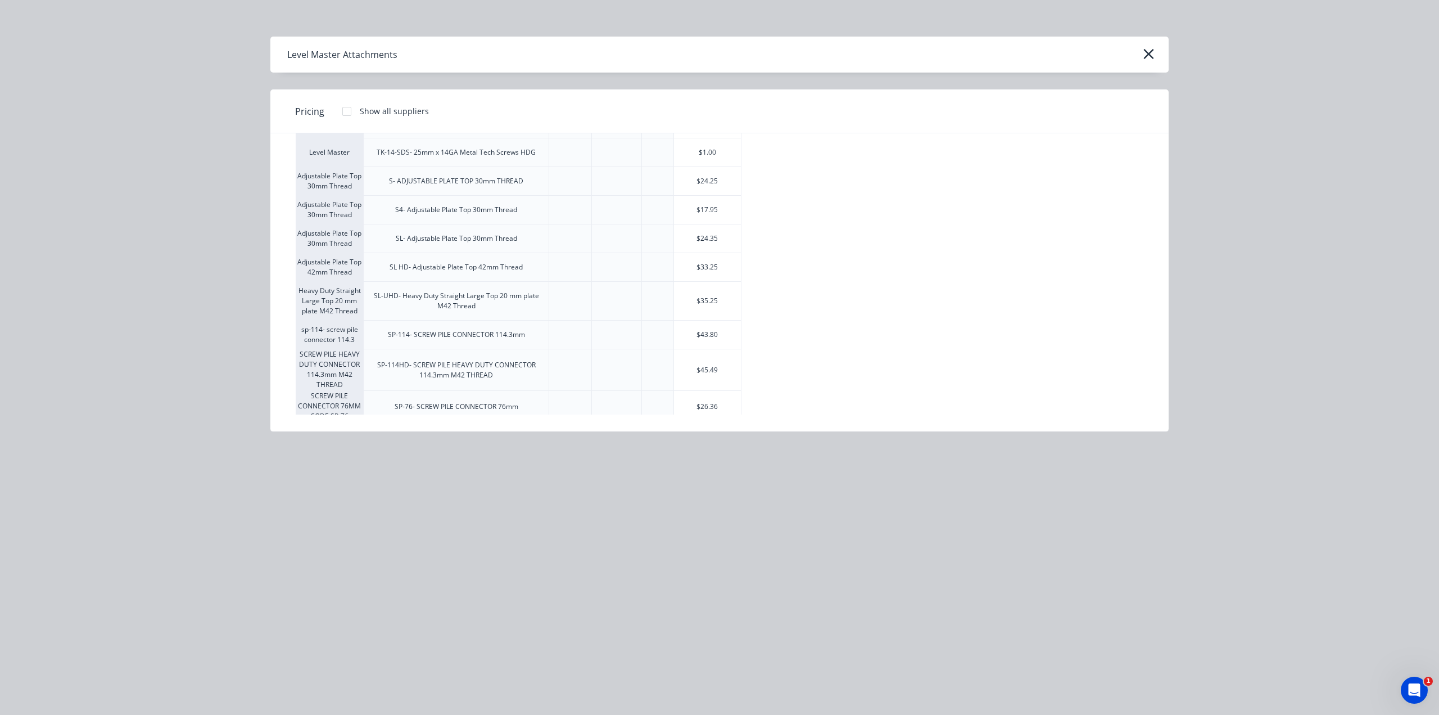
scroll to position [112, 0]
click at [709, 361] on div "$45.49" at bounding box center [707, 362] width 67 height 41
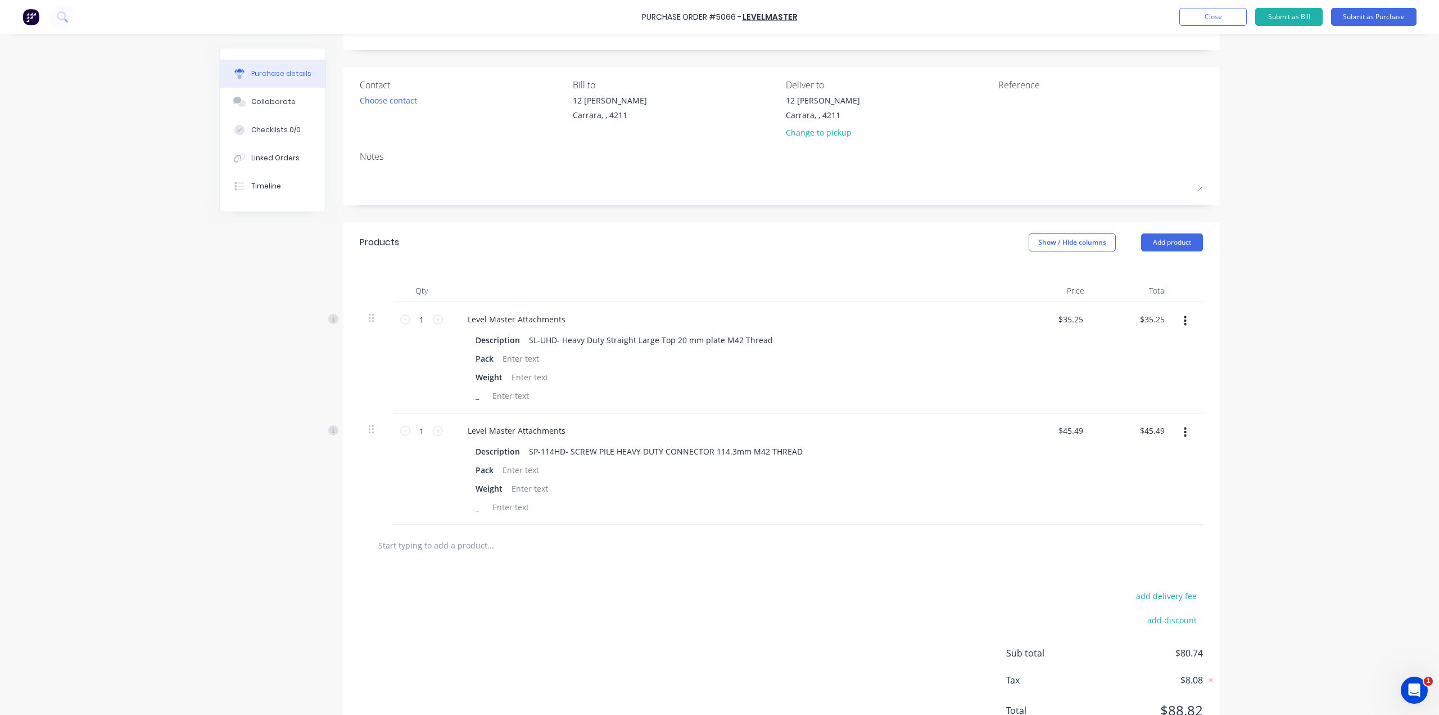
scroll to position [105, 0]
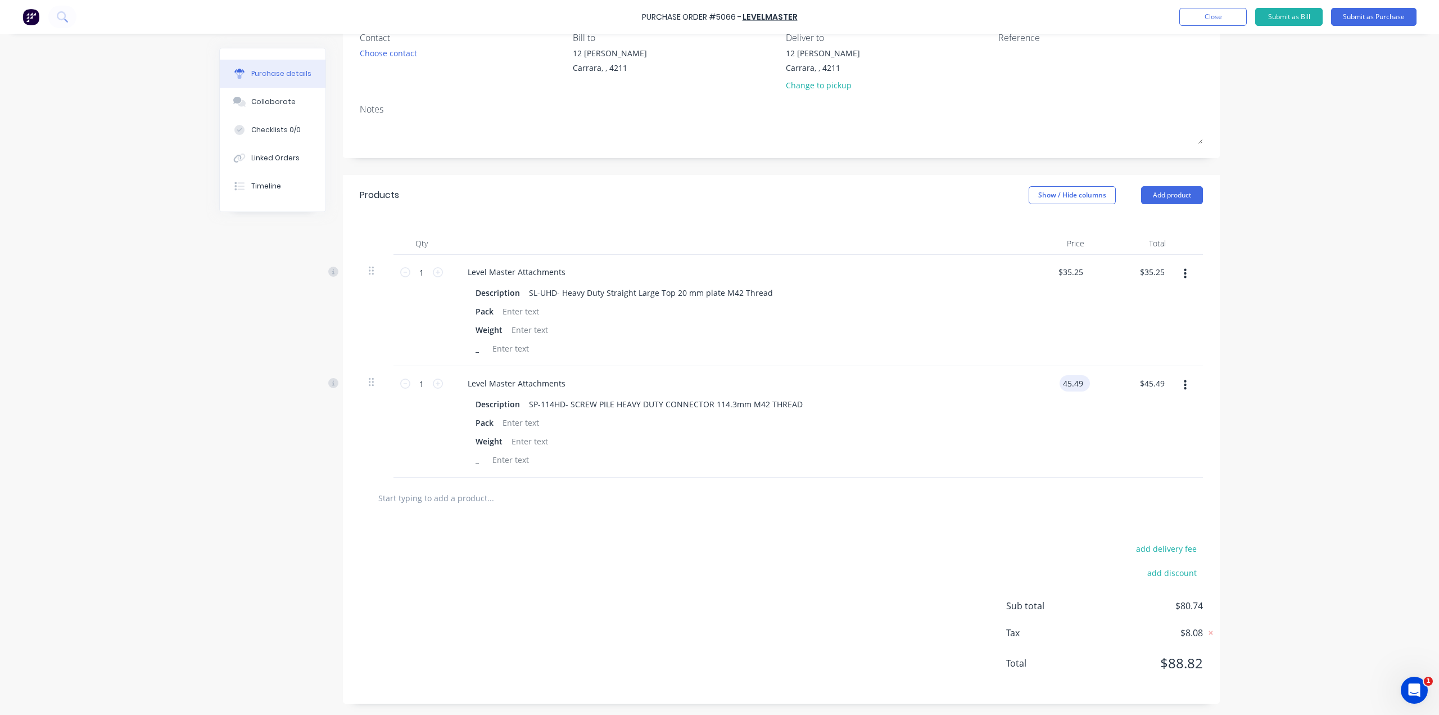
click at [1063, 382] on input "45.49" at bounding box center [1073, 383] width 26 height 16
type input "$45.80"
click at [424, 278] on input "1" at bounding box center [421, 272] width 22 height 17
type input "10"
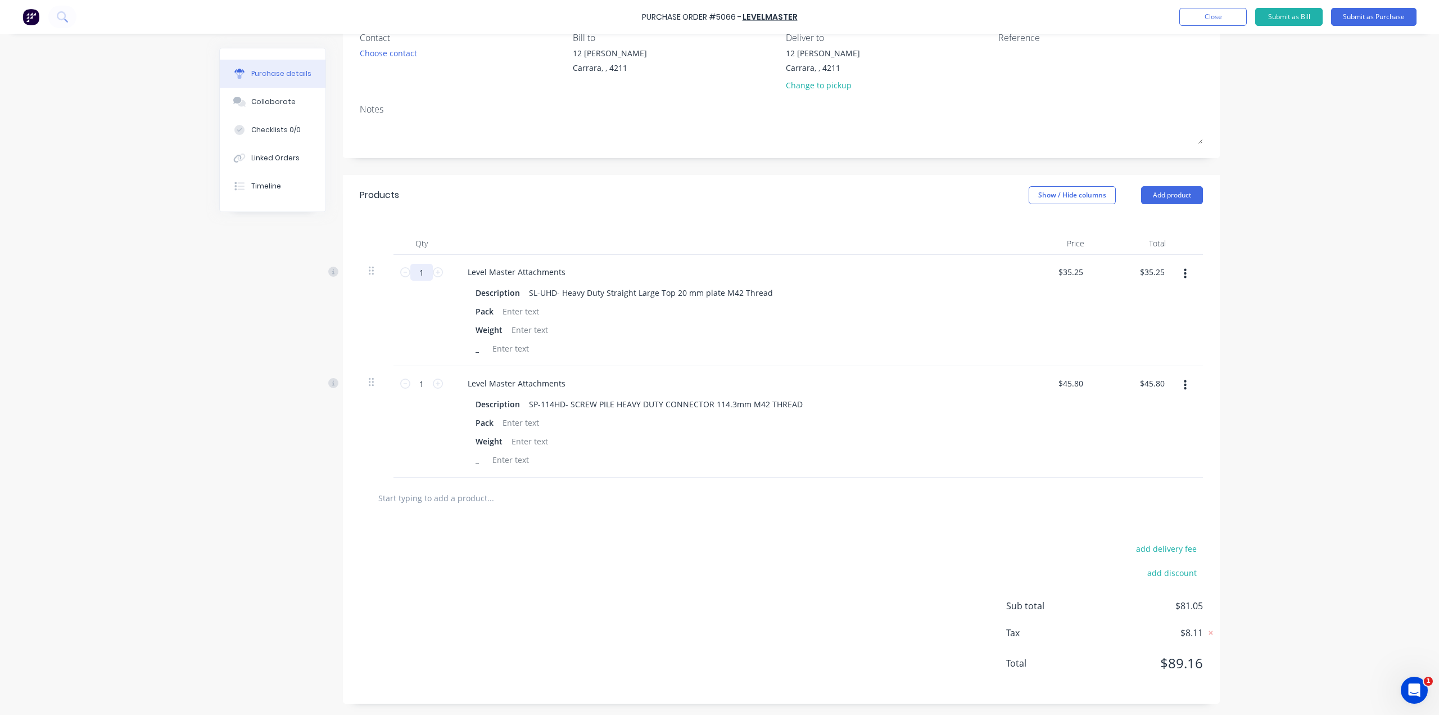
type input "$352.50"
type input "100"
type input "$3,525.00"
type input "100"
click at [418, 382] on input "1" at bounding box center [421, 383] width 22 height 17
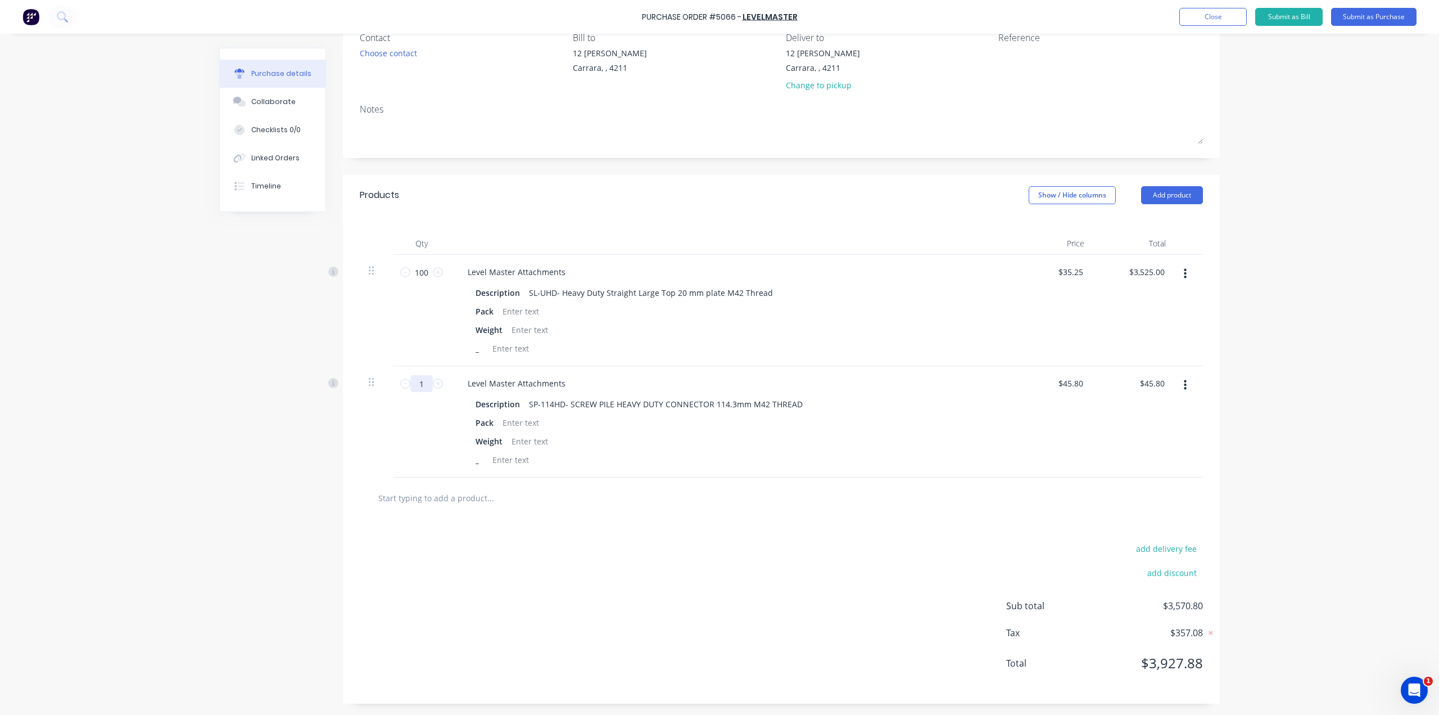
type input "10"
type input "$458.00"
type input "100"
type input "$4,580.00"
type input "100"
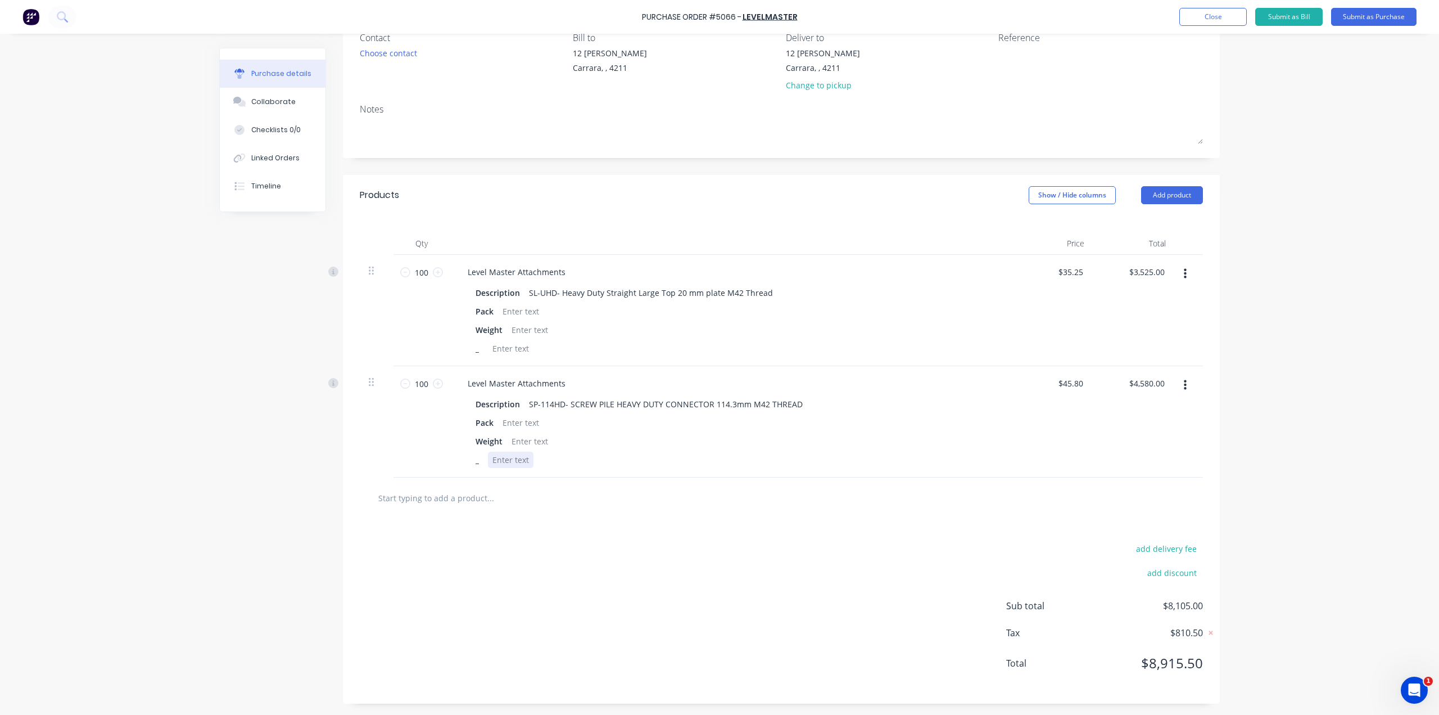
click at [729, 451] on div "Description SP-114HD- SCREW PILE HEAVY DUTY CONNECTOR 114.3mm M42 THREAD Pack W…" at bounding box center [731, 432] width 544 height 72
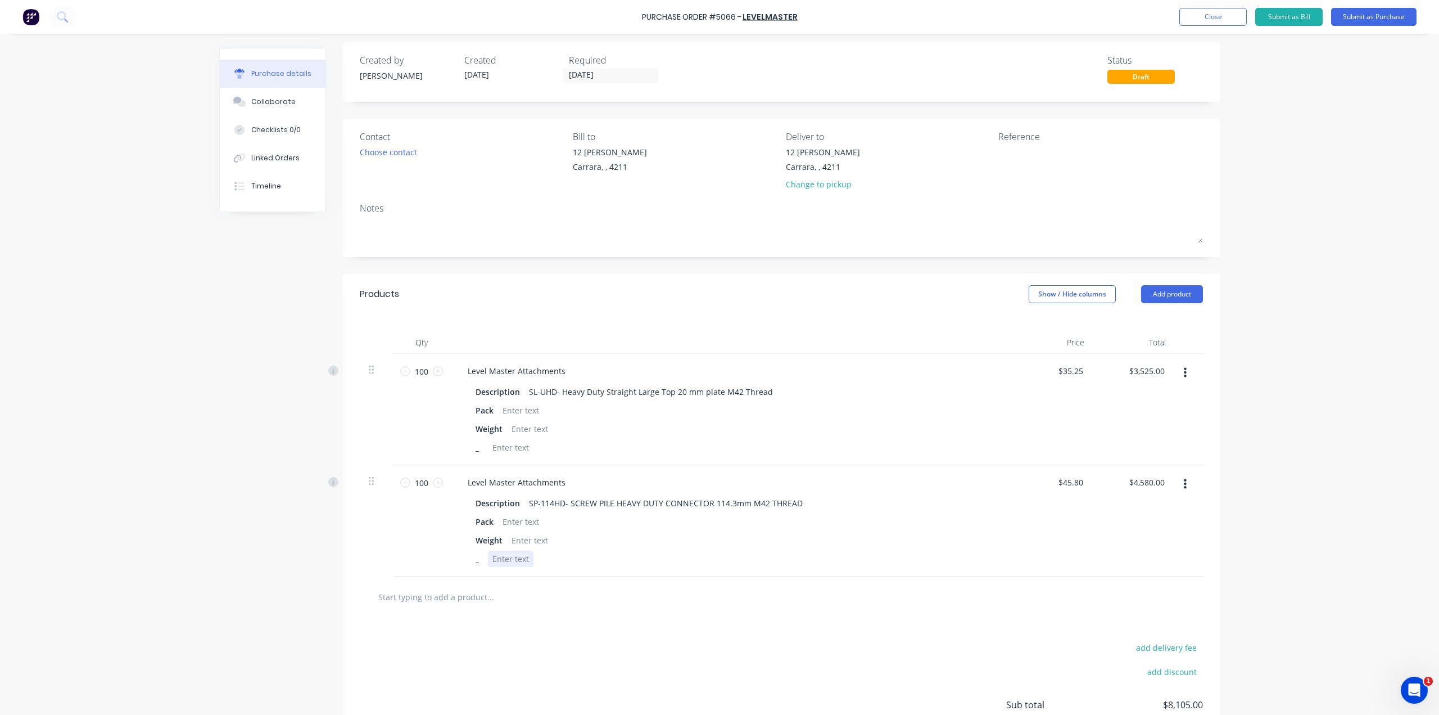
scroll to position [0, 0]
click at [835, 193] on div "Change to pickup" at bounding box center [823, 190] width 74 height 12
click at [799, 164] on input at bounding box center [837, 160] width 102 height 17
type input "AASW Will Pick Up"
click at [1355, 20] on button "Submit as Purchase" at bounding box center [1373, 17] width 85 height 18
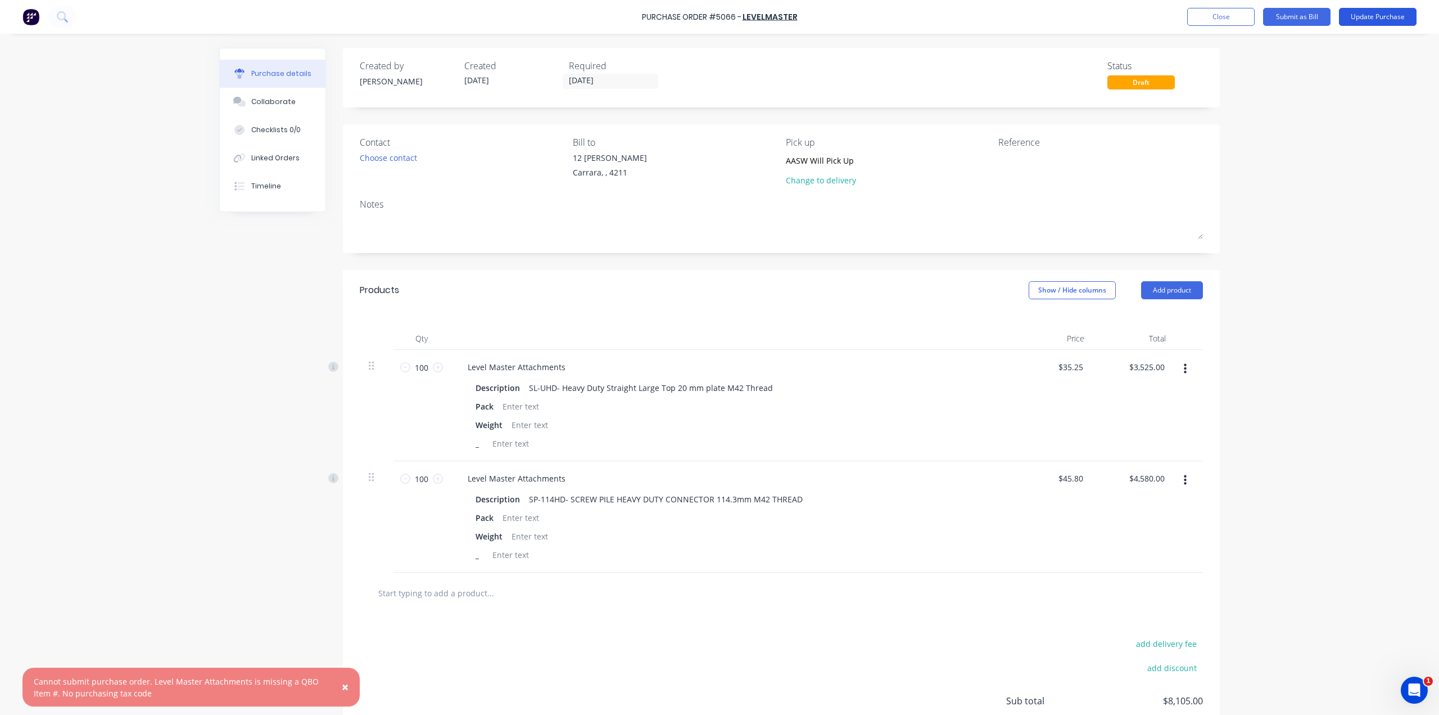
click at [1357, 21] on button "Update Purchase" at bounding box center [1378, 17] width 78 height 18
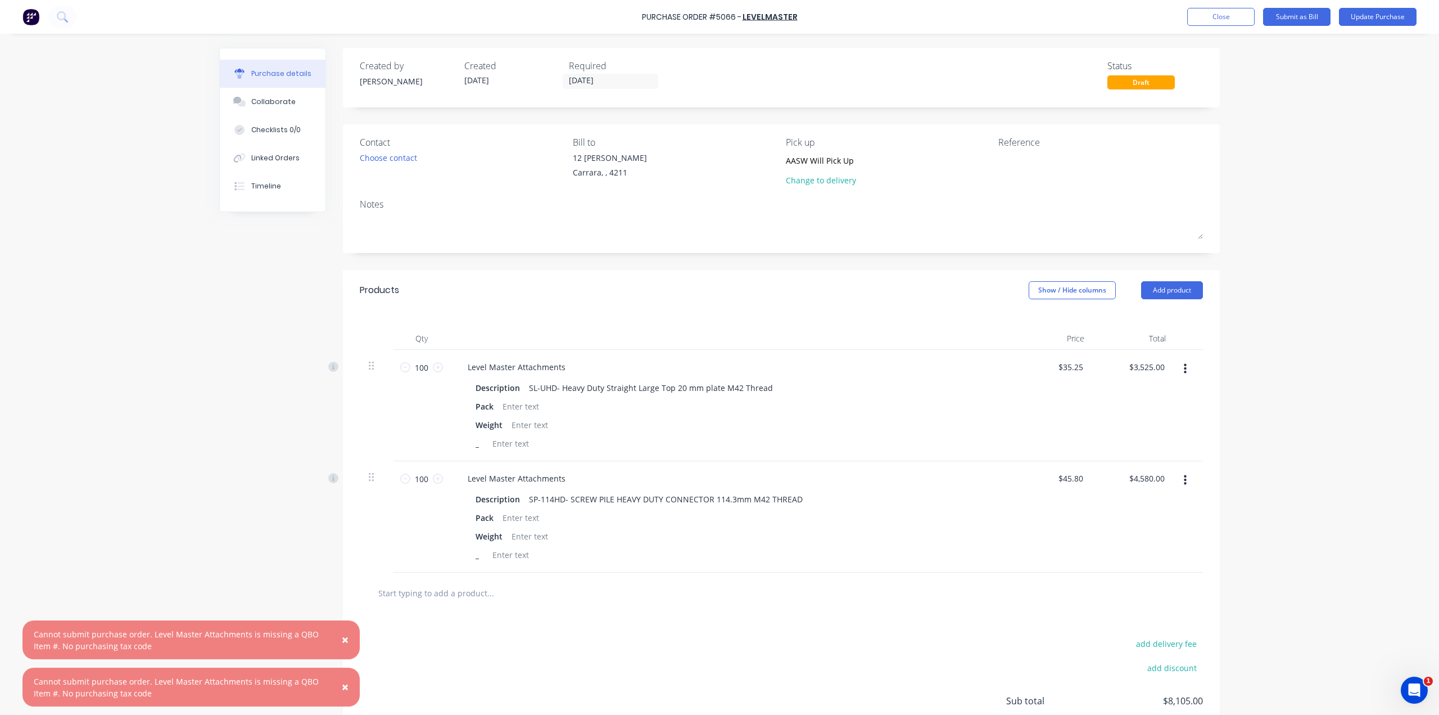
click at [345, 684] on span "×" at bounding box center [345, 687] width 7 height 16
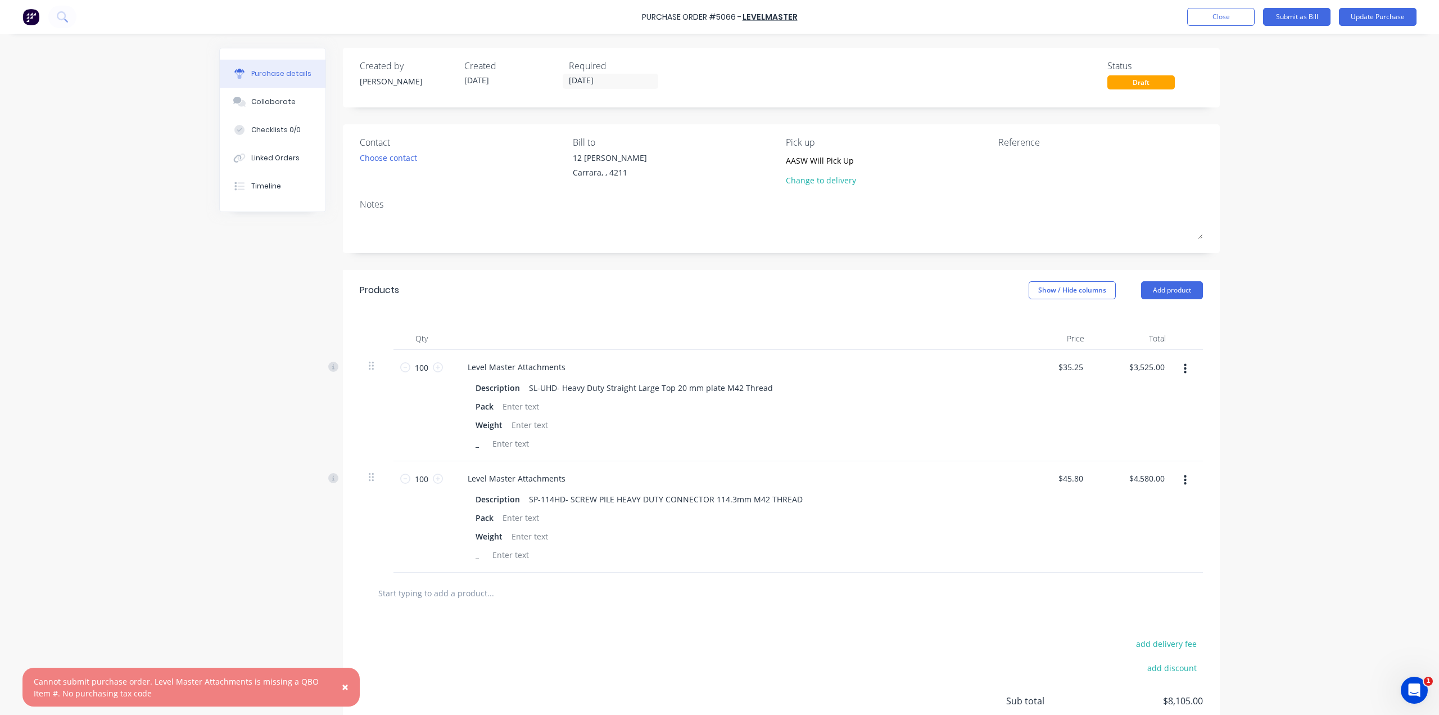
click at [344, 689] on span "×" at bounding box center [345, 687] width 7 height 16
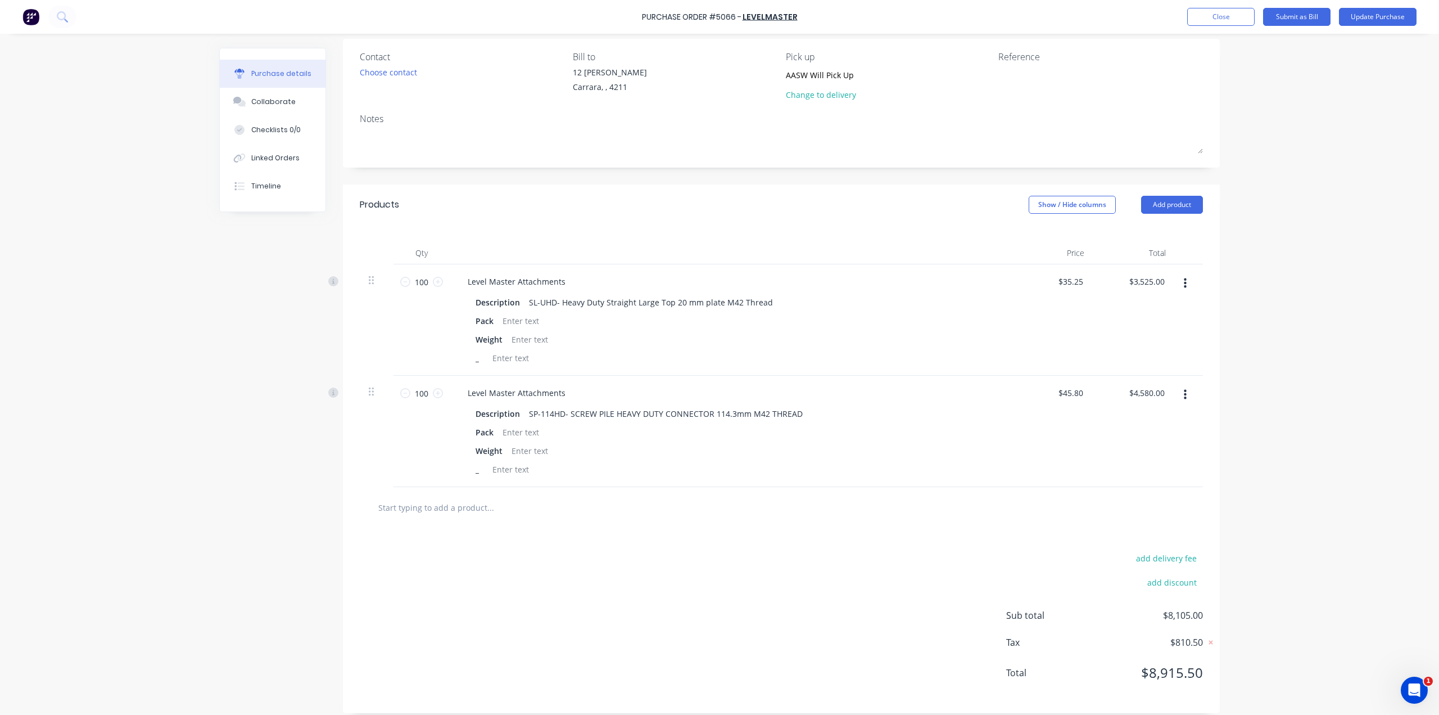
scroll to position [95, 0]
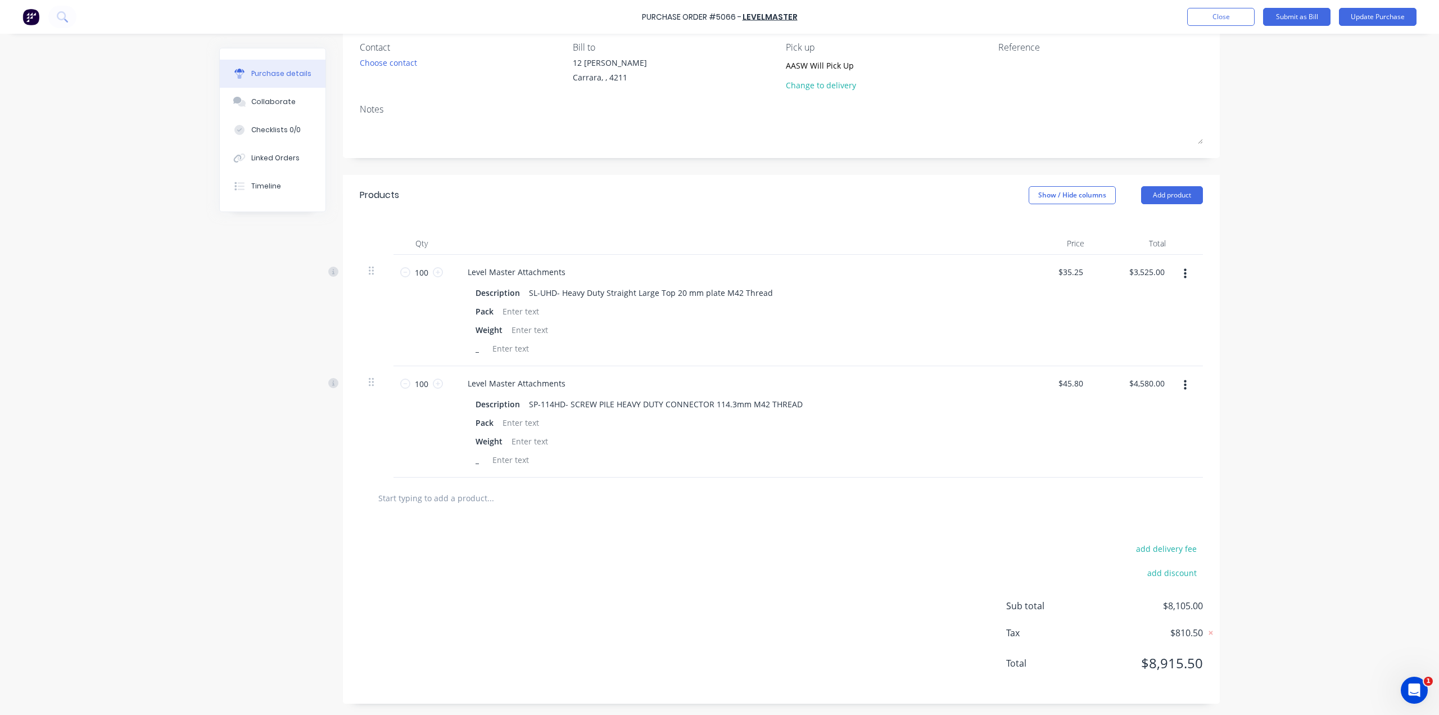
click at [1186, 270] on button "button" at bounding box center [1185, 274] width 26 height 20
click at [1163, 430] on div "$4,580.00 $4,580.00" at bounding box center [1134, 421] width 82 height 111
click at [1326, 476] on div "Purchase Order #5066 - LEVELMASTER Add product Close Submit as Bill Update Purc…" at bounding box center [719, 357] width 1439 height 715
click at [1179, 386] on button "button" at bounding box center [1185, 385] width 26 height 20
click at [1346, 482] on div "Purchase Order #5066 - LEVELMASTER Add product Close Submit as Bill Update Purc…" at bounding box center [719, 357] width 1439 height 715
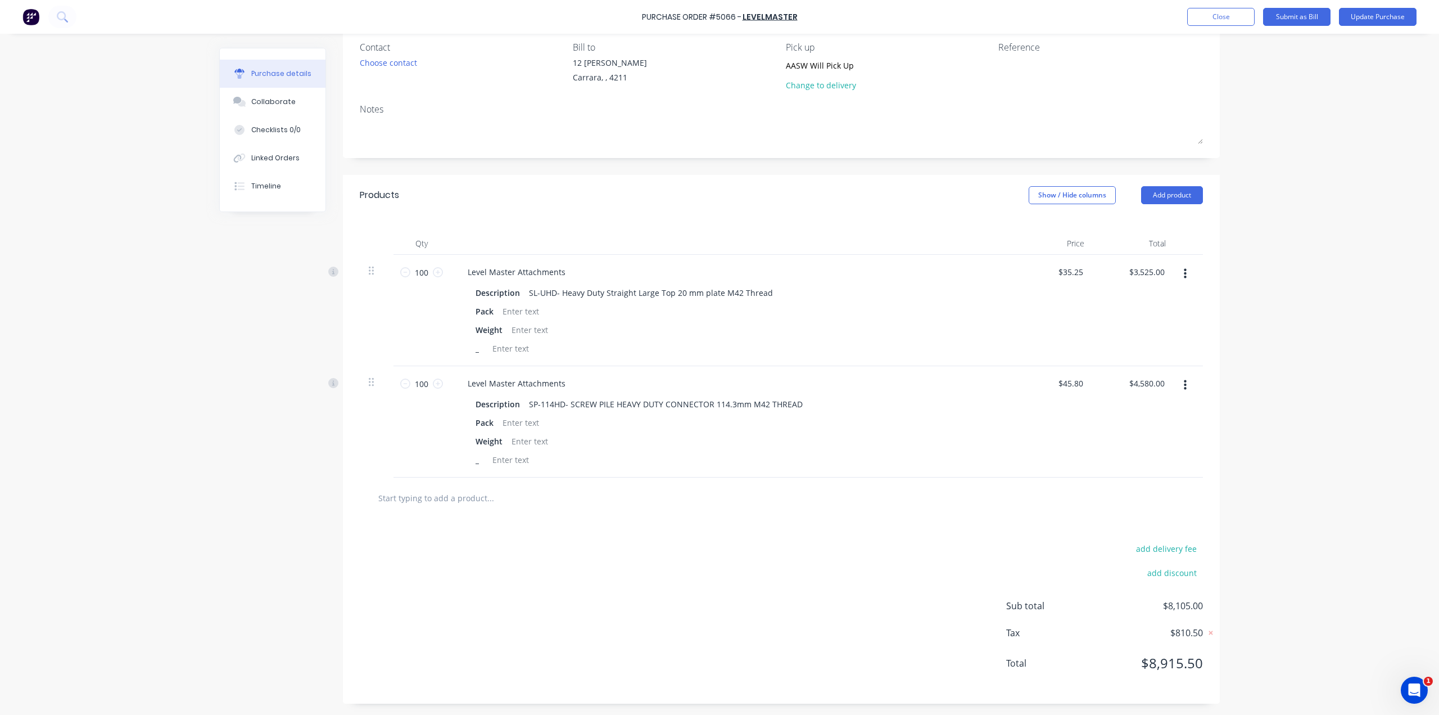
click at [628, 558] on div "add delivery fee add discount Sub total $8,105.00 Tax $810.50 Total $8,915.50" at bounding box center [781, 610] width 877 height 185
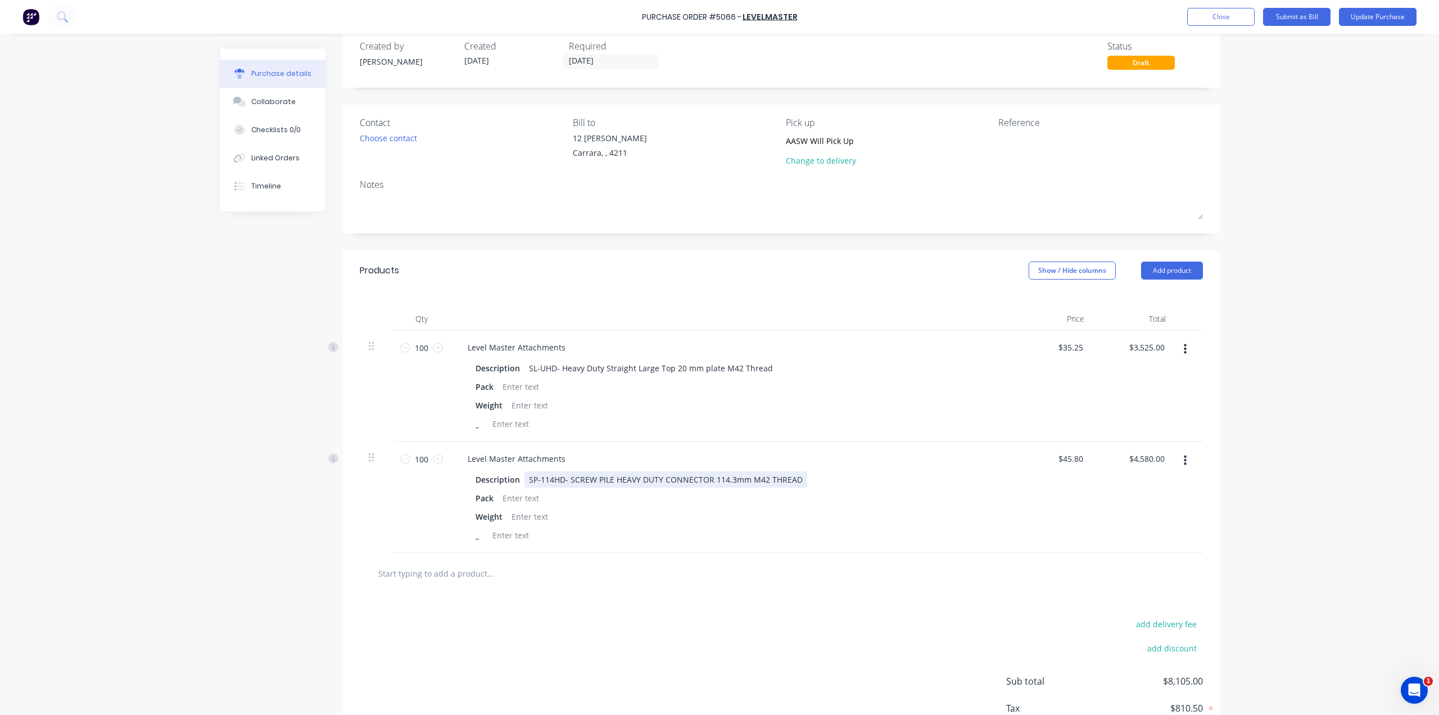
scroll to position [0, 0]
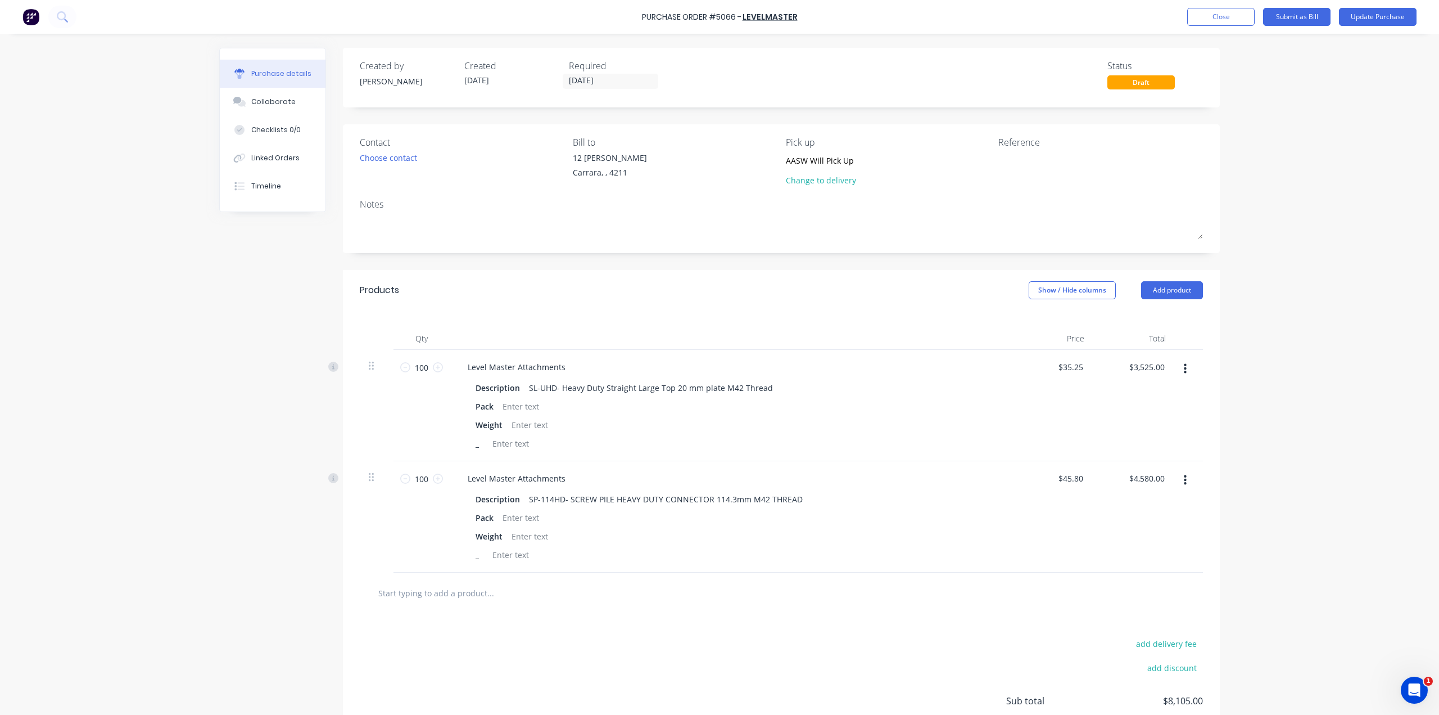
click at [1154, 82] on div "Draft" at bounding box center [1141, 82] width 67 height 14
click at [579, 80] on input "[DATE]" at bounding box center [610, 81] width 94 height 14
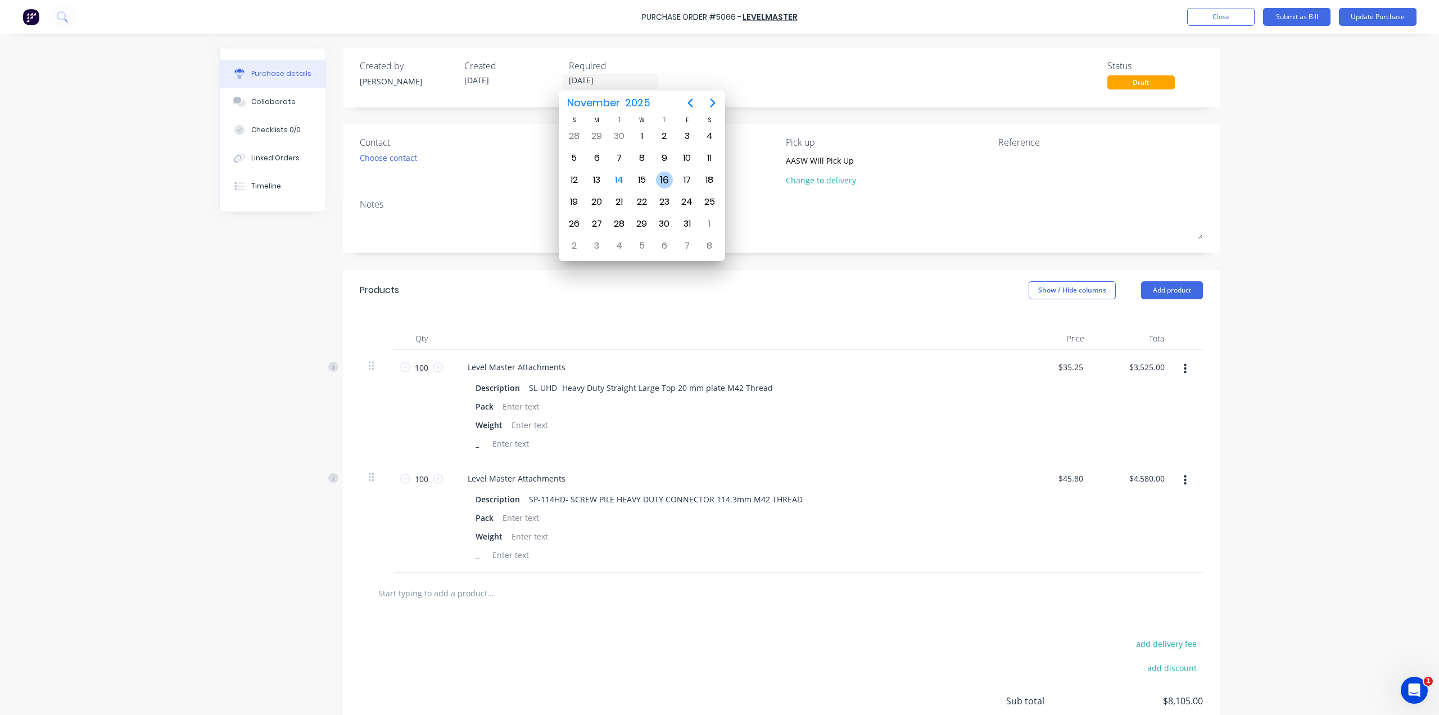
click at [670, 179] on div "16" at bounding box center [664, 179] width 17 height 17
type input "[DATE]"
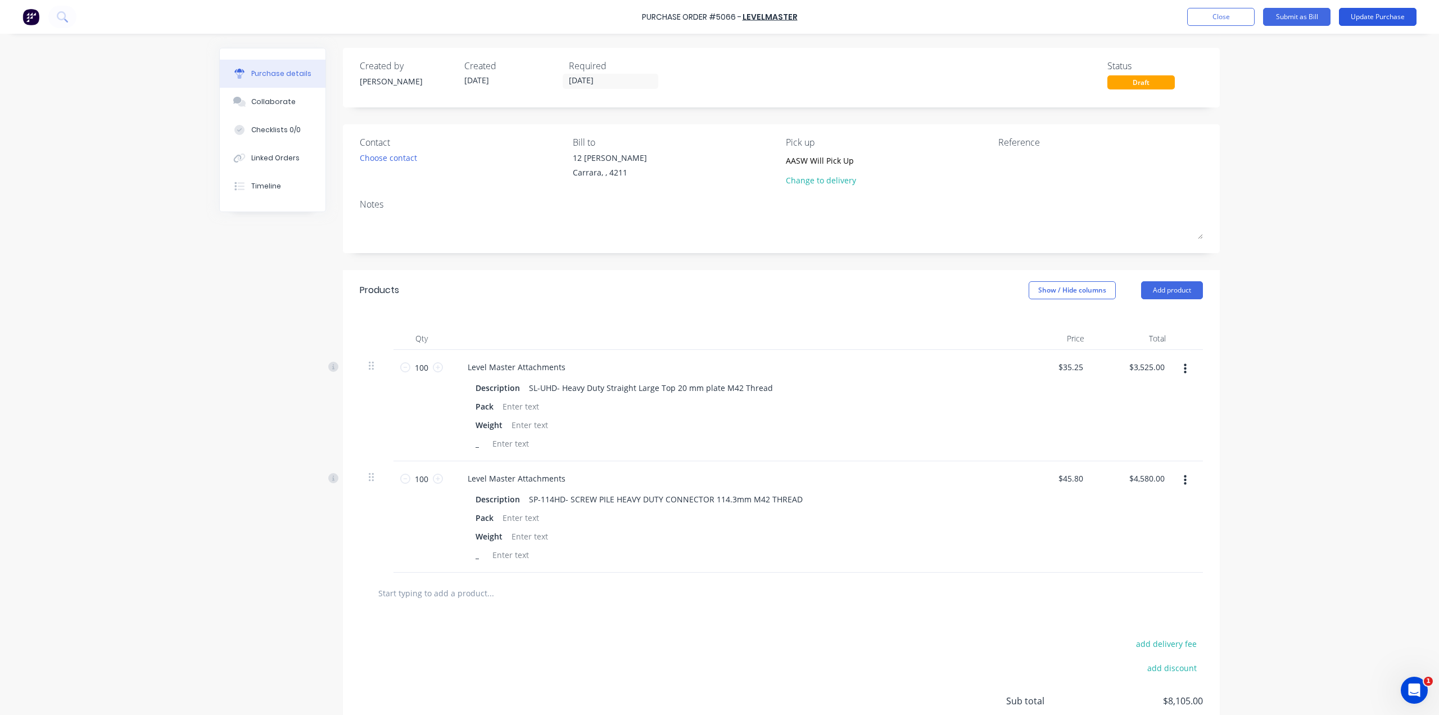
click at [1390, 17] on button "Update Purchase" at bounding box center [1378, 17] width 78 height 18
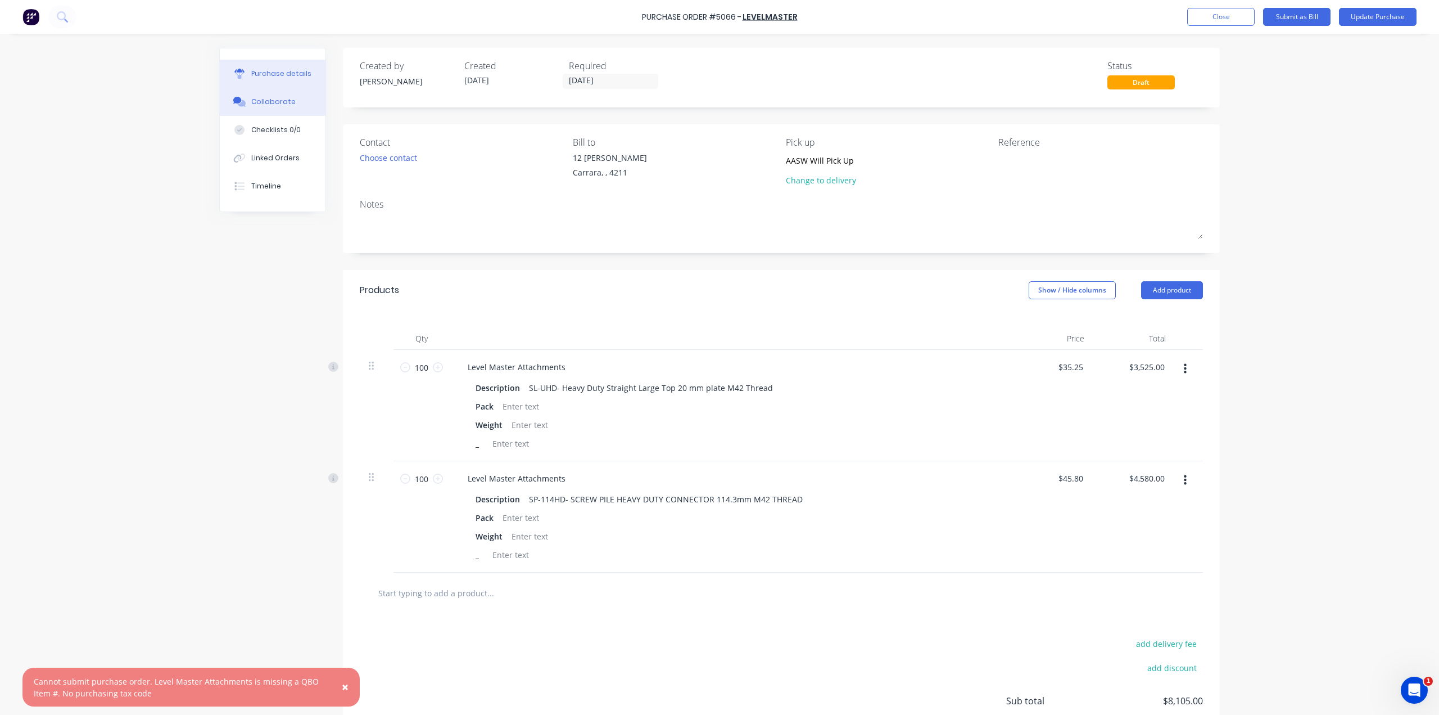
click at [254, 100] on div "Collaborate" at bounding box center [273, 102] width 44 height 10
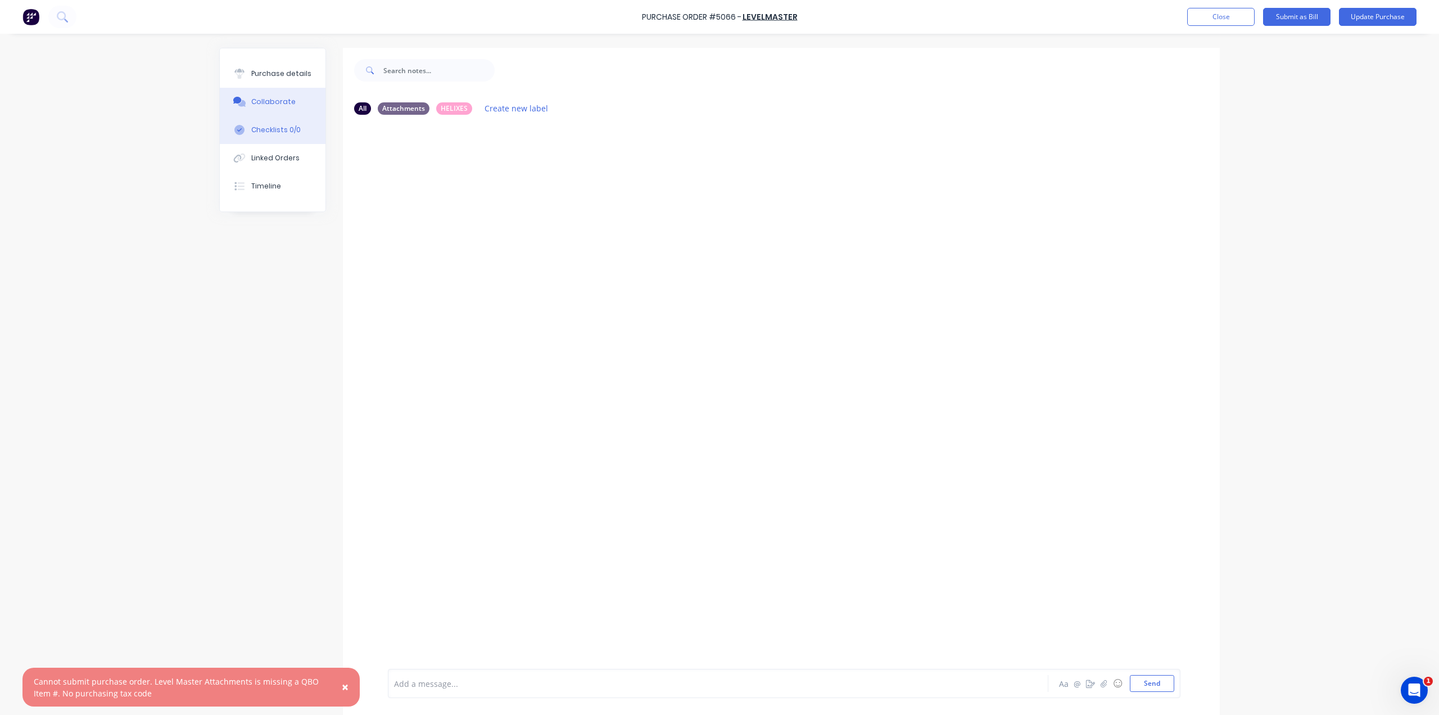
click at [278, 131] on div "Checklists 0/0" at bounding box center [275, 130] width 49 height 10
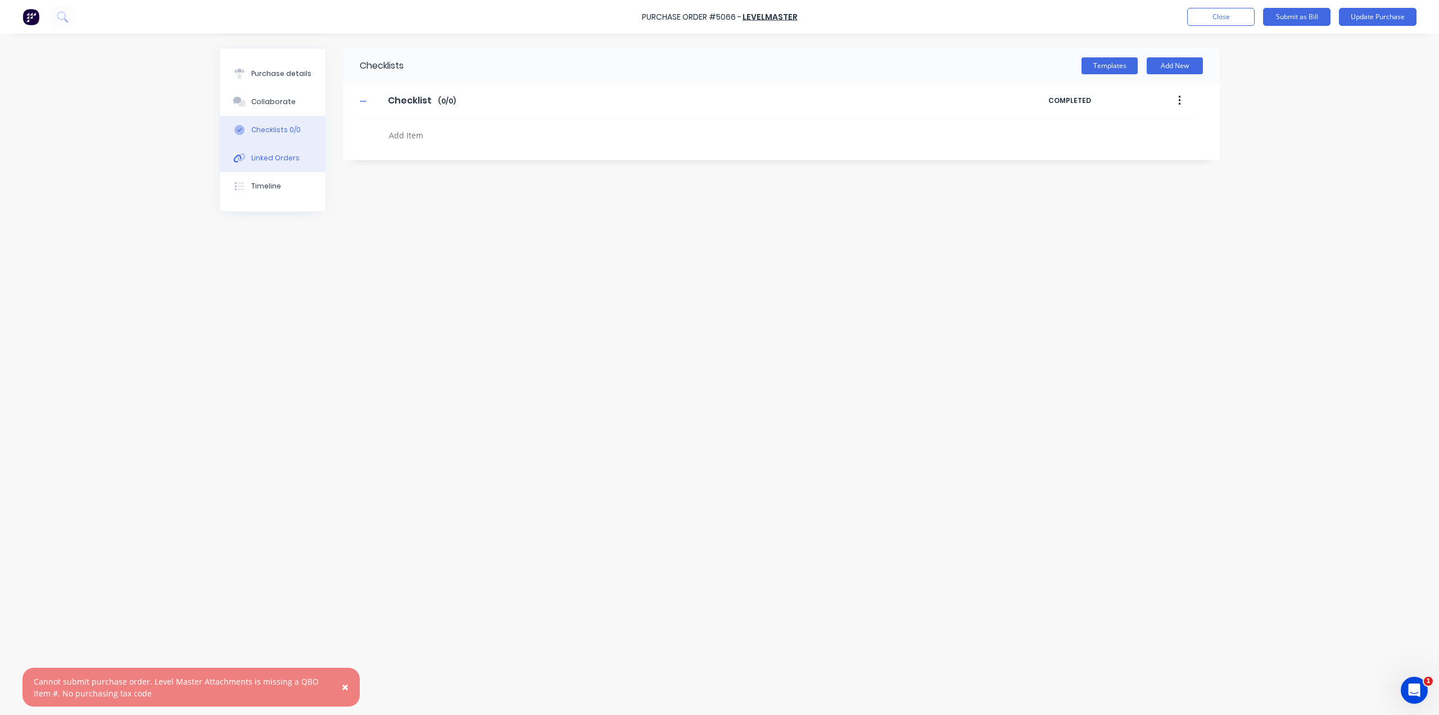
click at [277, 161] on div "Linked Orders" at bounding box center [275, 158] width 48 height 10
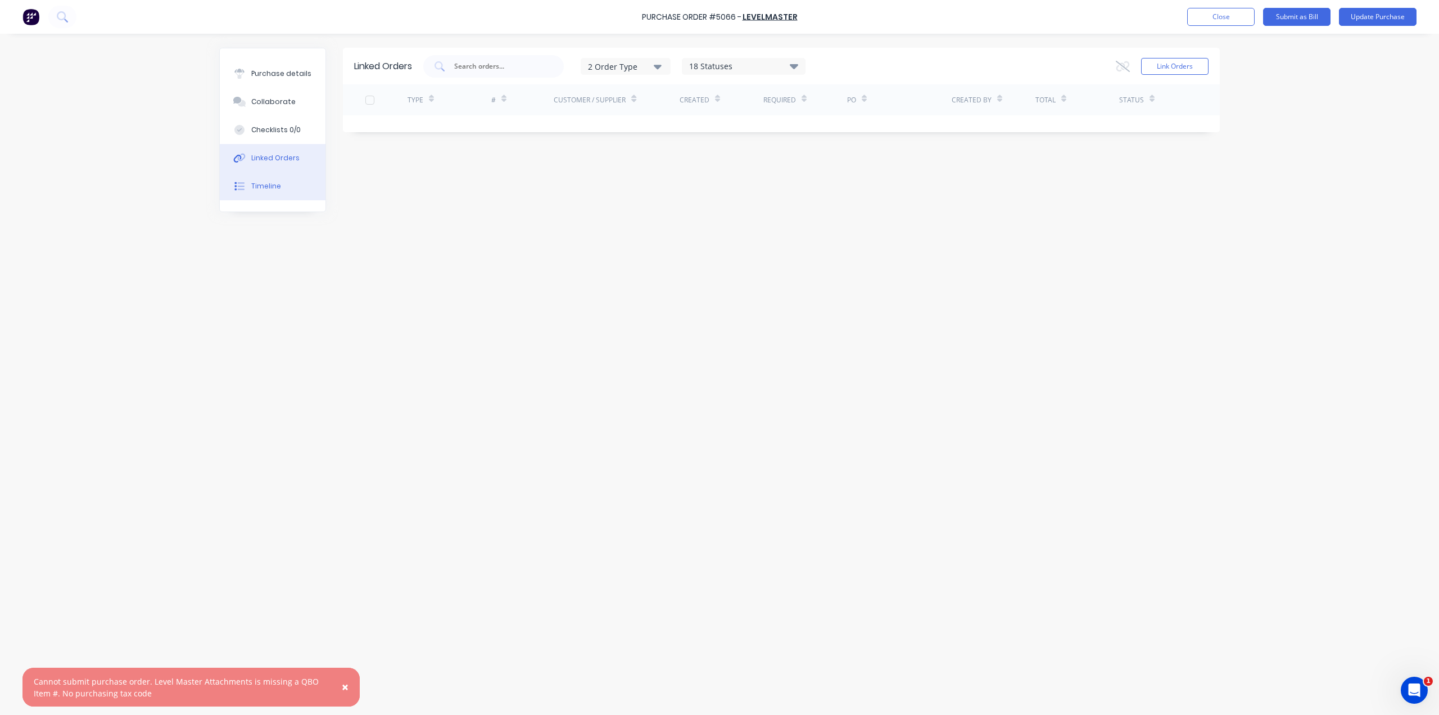
click at [281, 188] on button "Timeline" at bounding box center [273, 186] width 106 height 28
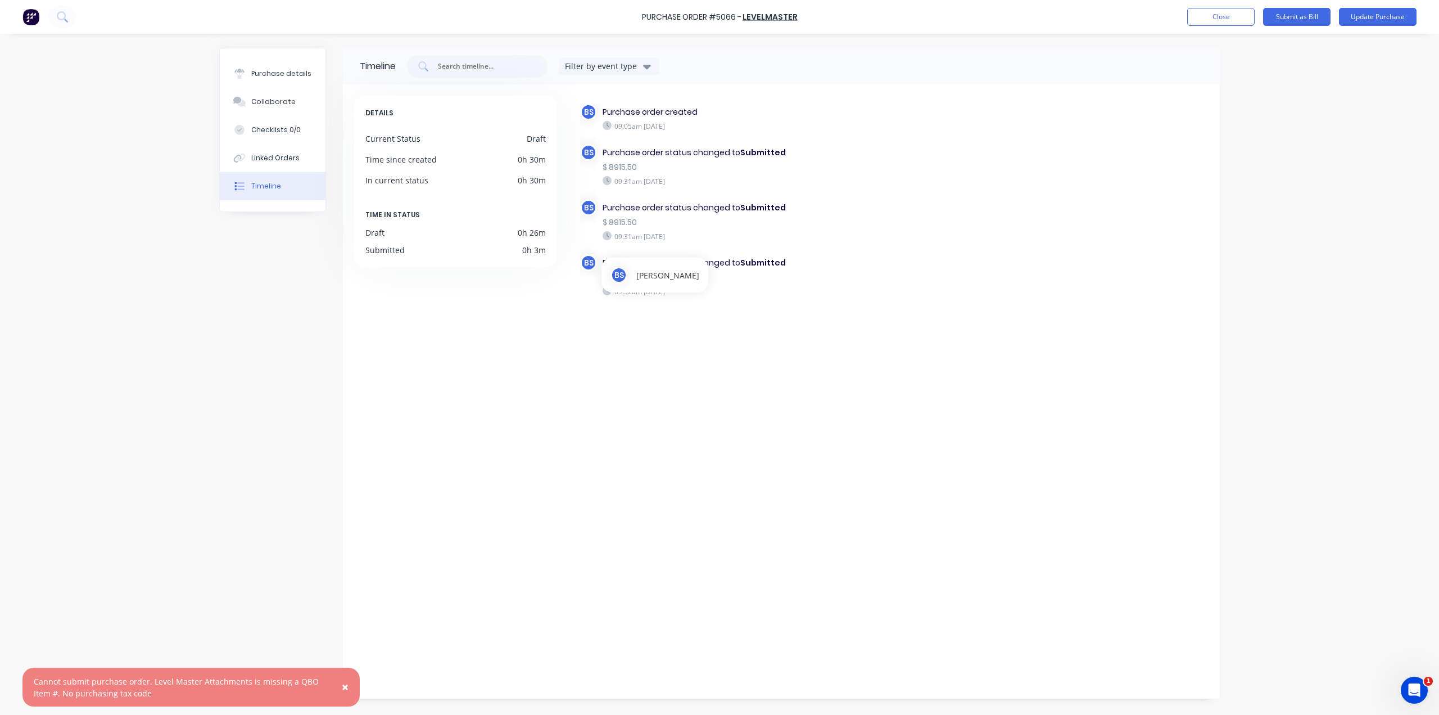
click at [553, 414] on div "DETAILS Current Status Draft Time since created 0h 30m In current status 0h 30m…" at bounding box center [461, 389] width 214 height 586
click at [234, 679] on div "Cannot submit purchase order. Level Master Attachments is missing a QBO Item #.…" at bounding box center [180, 687] width 292 height 24
click at [347, 686] on span "×" at bounding box center [345, 687] width 7 height 16
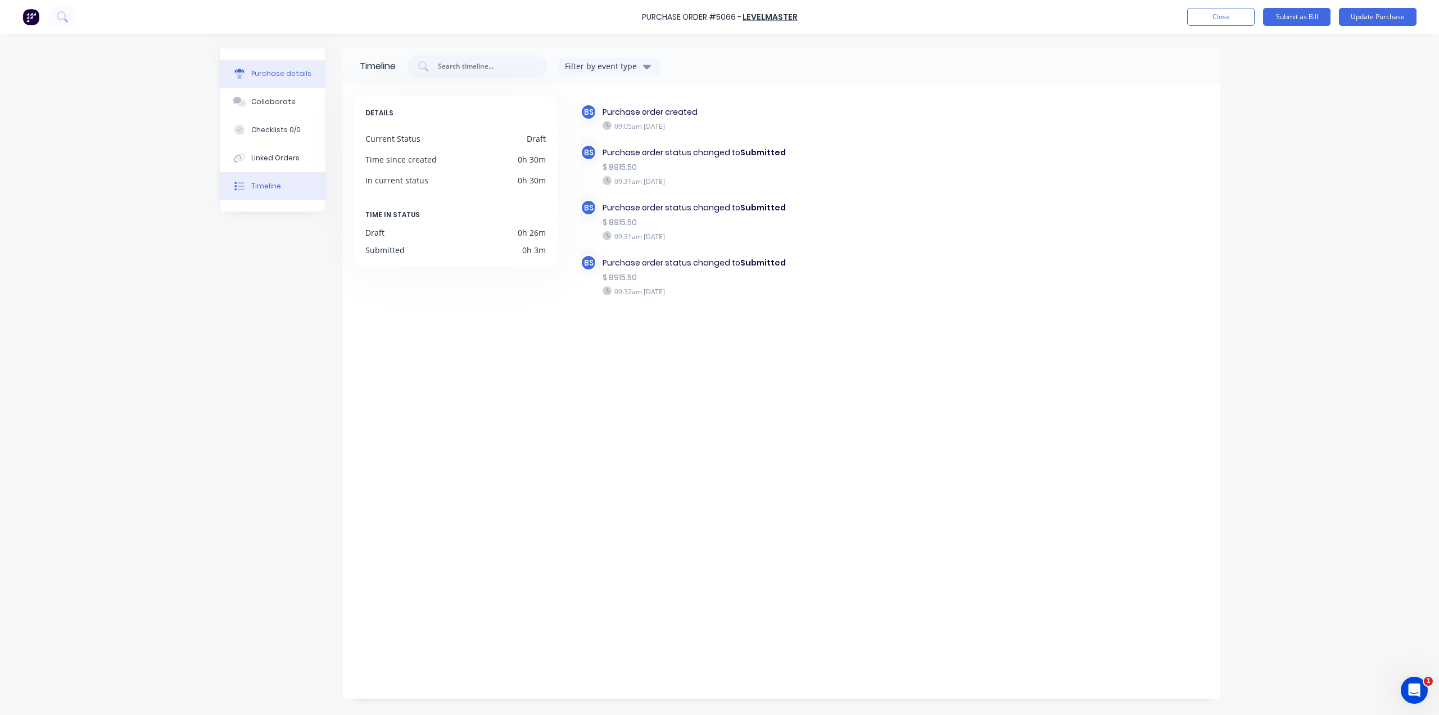
click at [252, 69] on div "Purchase details" at bounding box center [281, 74] width 60 height 10
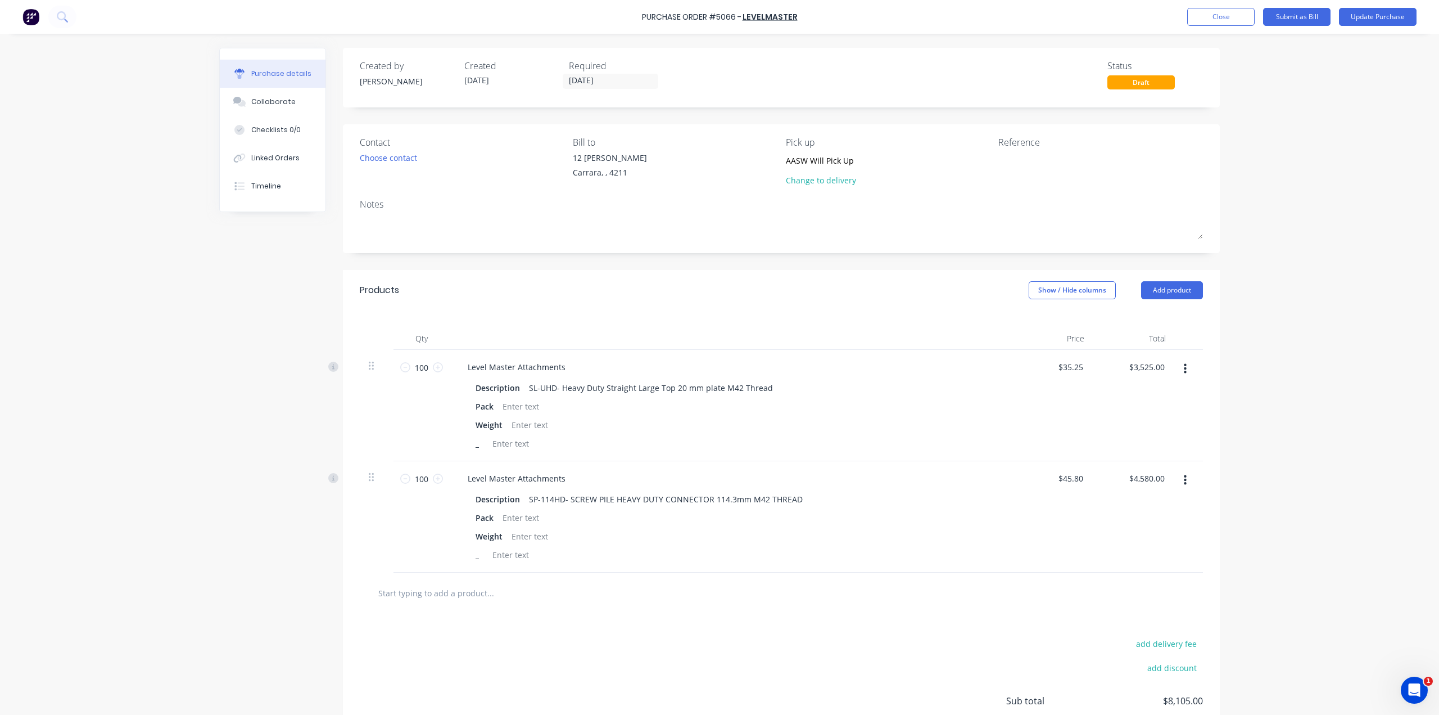
click at [1142, 83] on div "Draft" at bounding box center [1141, 82] width 67 height 14
click at [1030, 139] on div "Reference" at bounding box center [1100, 141] width 205 height 13
click at [721, 17] on div "Purchase Order #5066 -" at bounding box center [692, 17] width 100 height 12
click at [29, 18] on img at bounding box center [30, 16] width 17 height 17
